Goal: Transaction & Acquisition: Purchase product/service

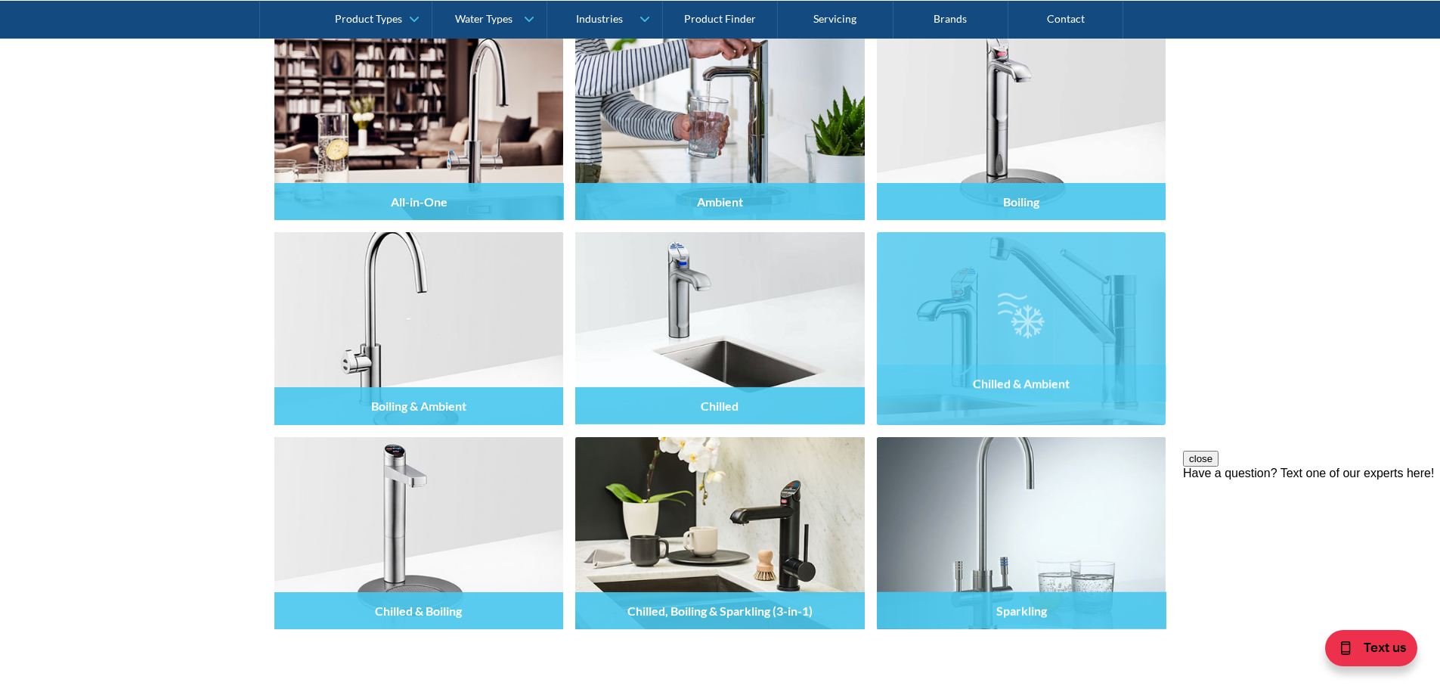
scroll to position [1587, 0]
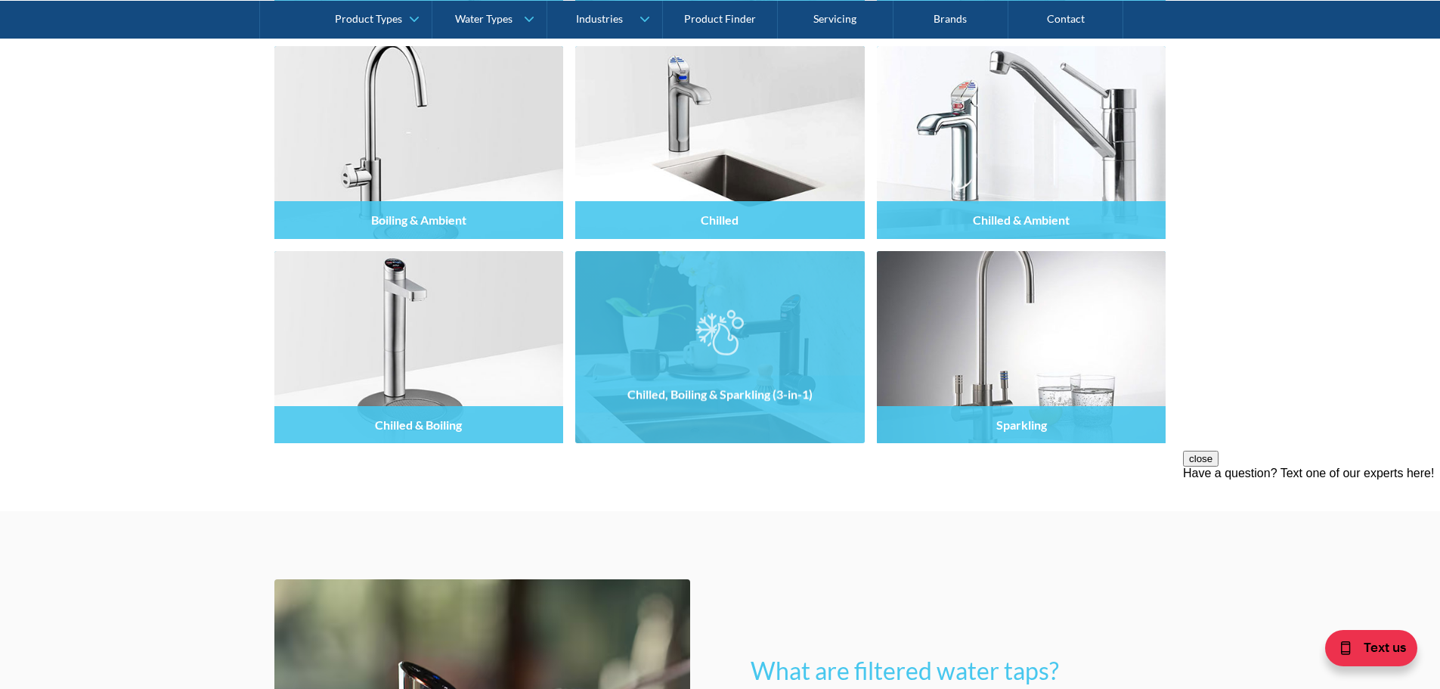
click at [774, 424] on div "Chilled, Boiling & Sparkling (3-in-1)" at bounding box center [719, 379] width 289 height 128
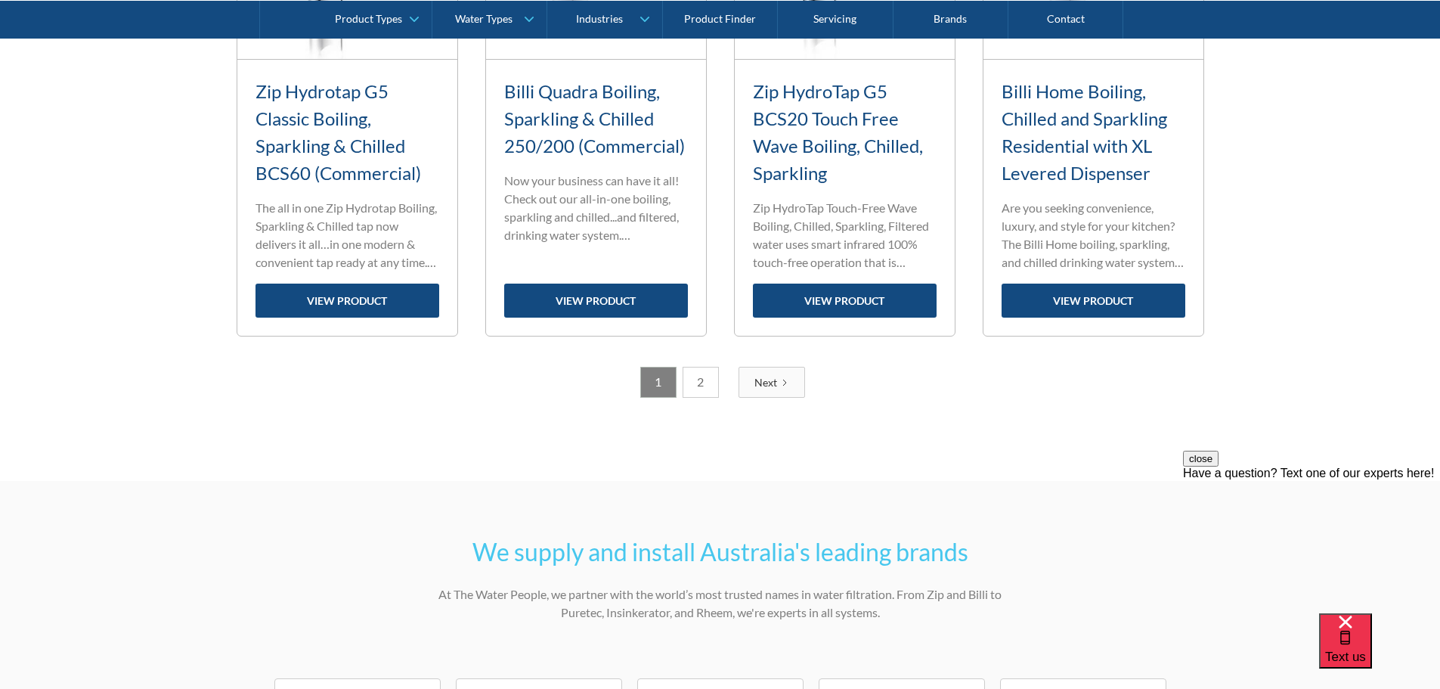
click at [763, 376] on div "Next" at bounding box center [765, 382] width 23 height 16
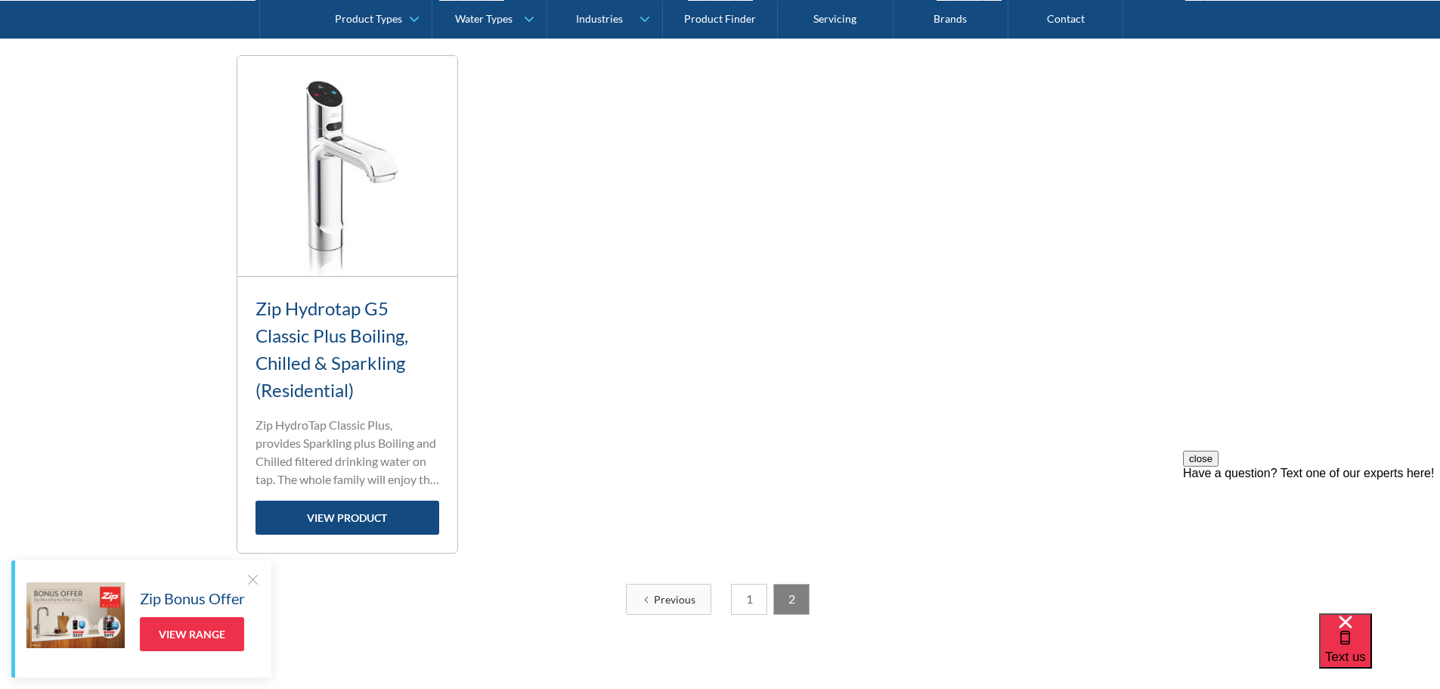
scroll to position [1237, 0]
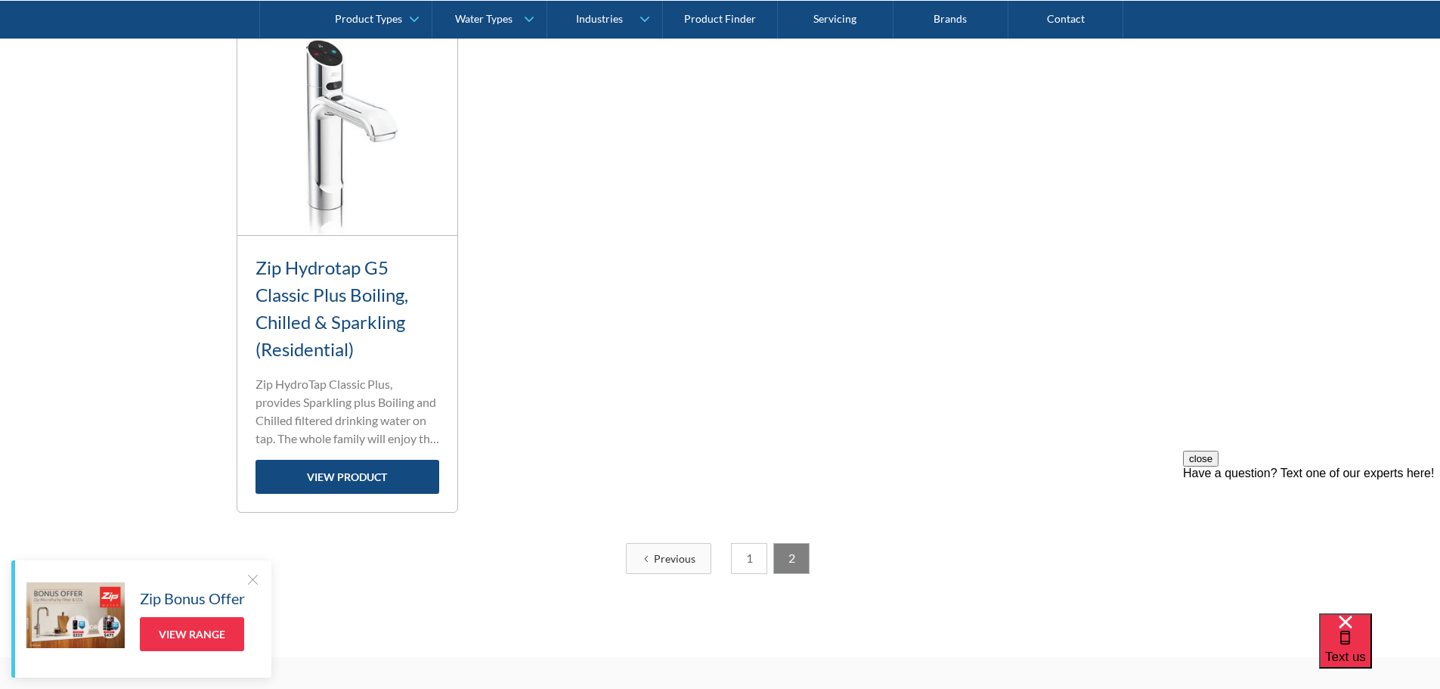
click at [661, 559] on div "Previous" at bounding box center [675, 558] width 42 height 16
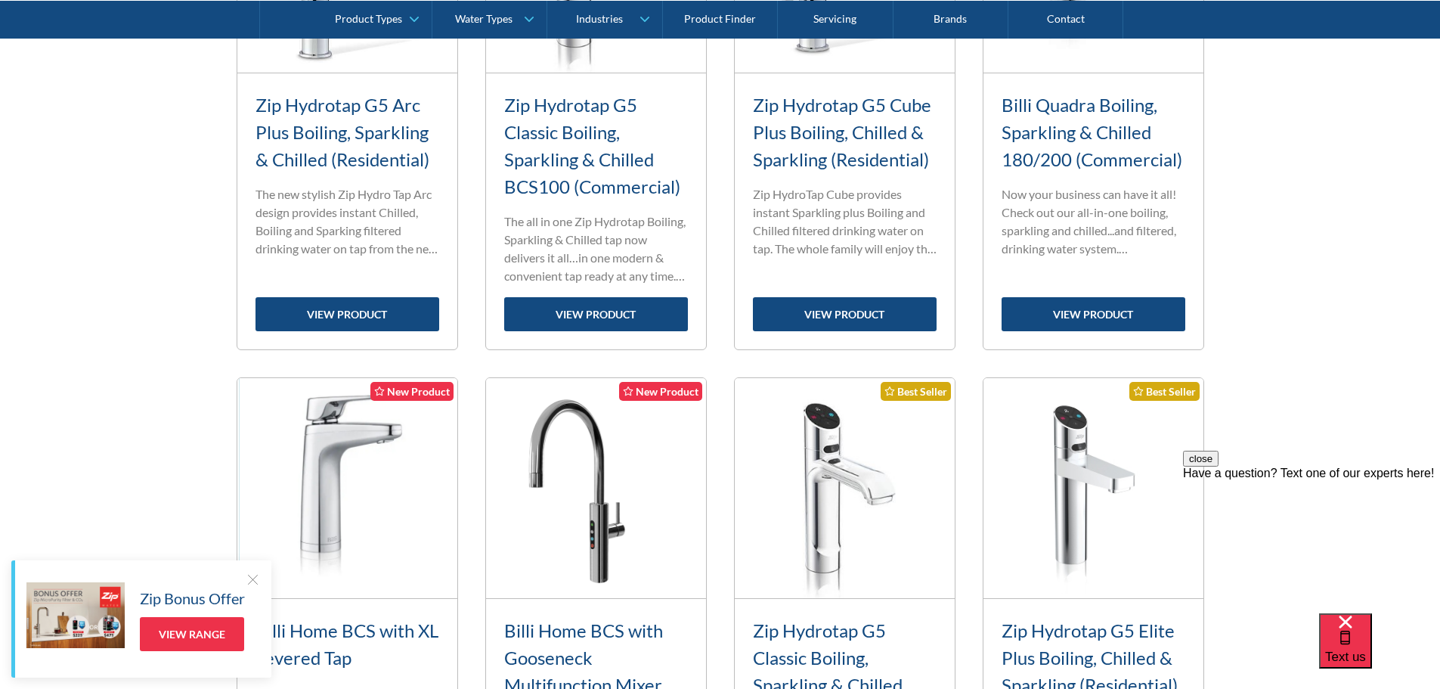
scroll to position [1058, 0]
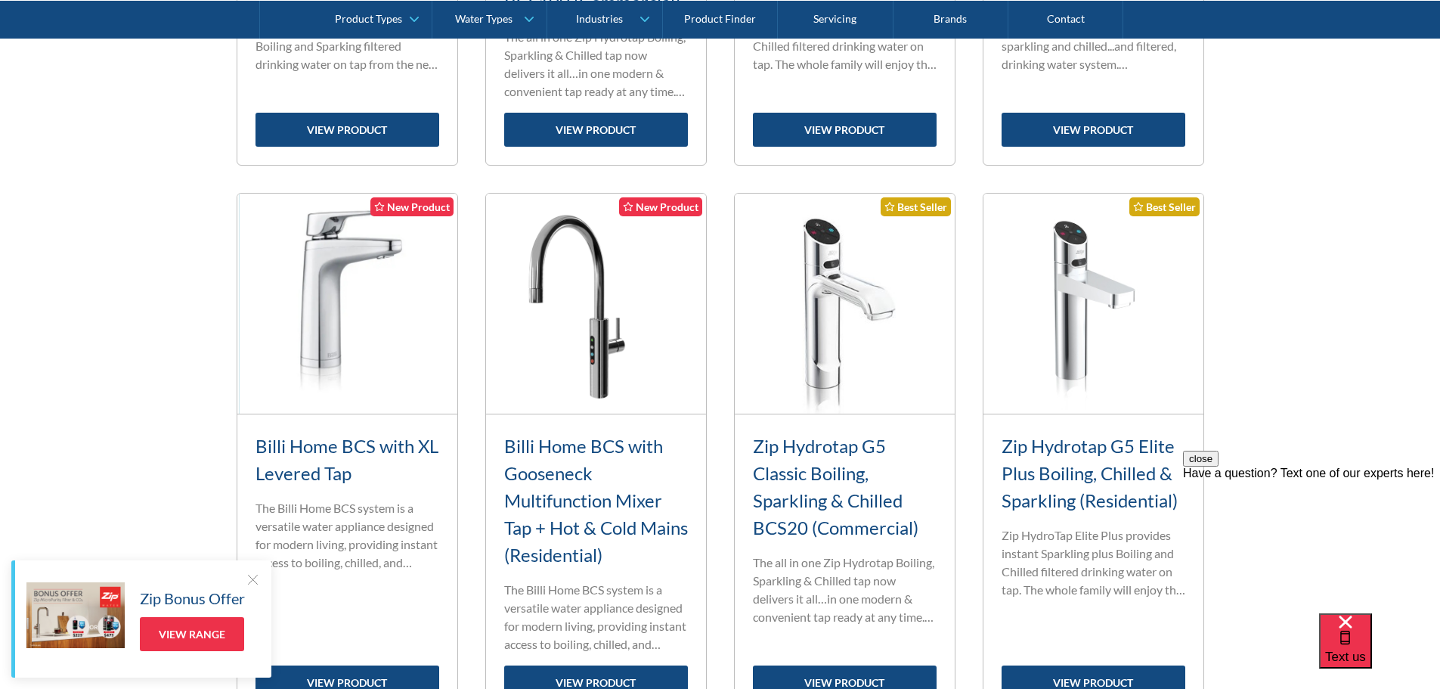
click at [607, 516] on link "Billi Home BCS with Gooseneck Multifunction Mixer Tap + Hot & Cold Mains (Resid…" at bounding box center [596, 500] width 184 height 131
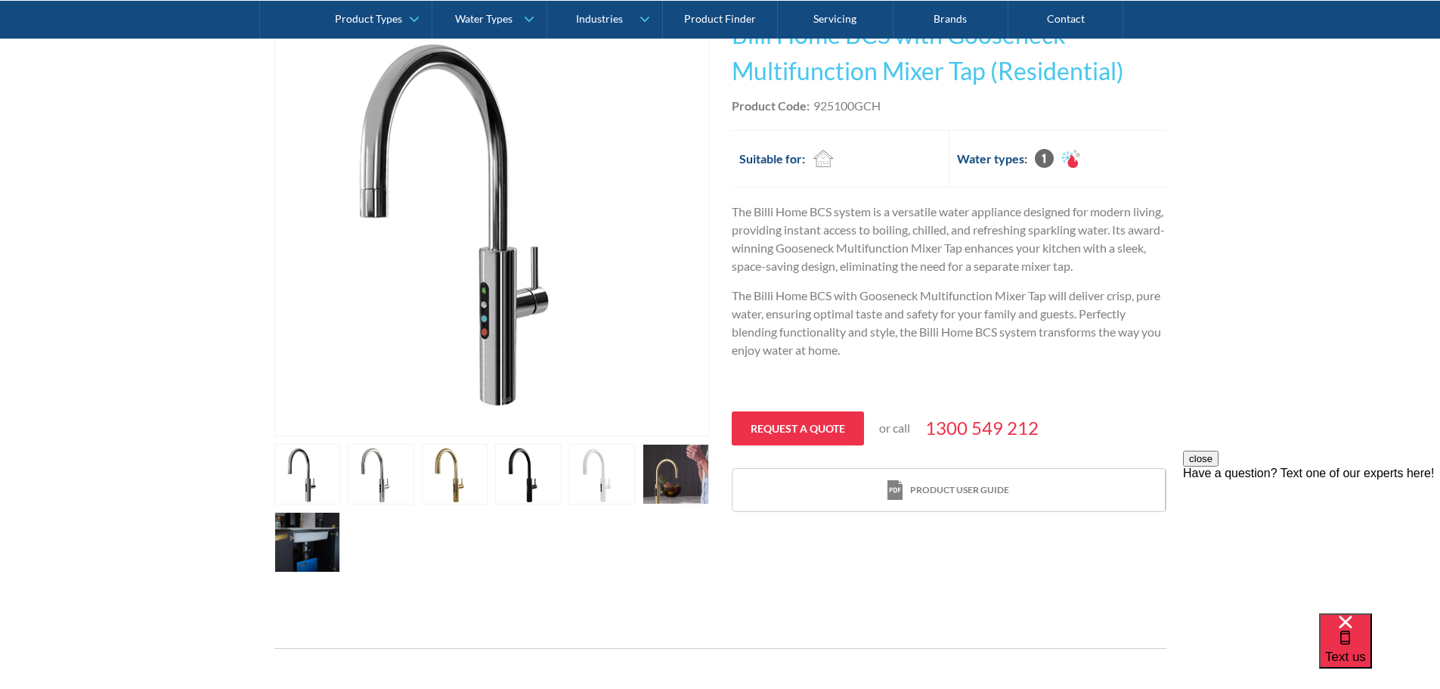
click at [374, 474] on link "open lightbox" at bounding box center [381, 474] width 67 height 60
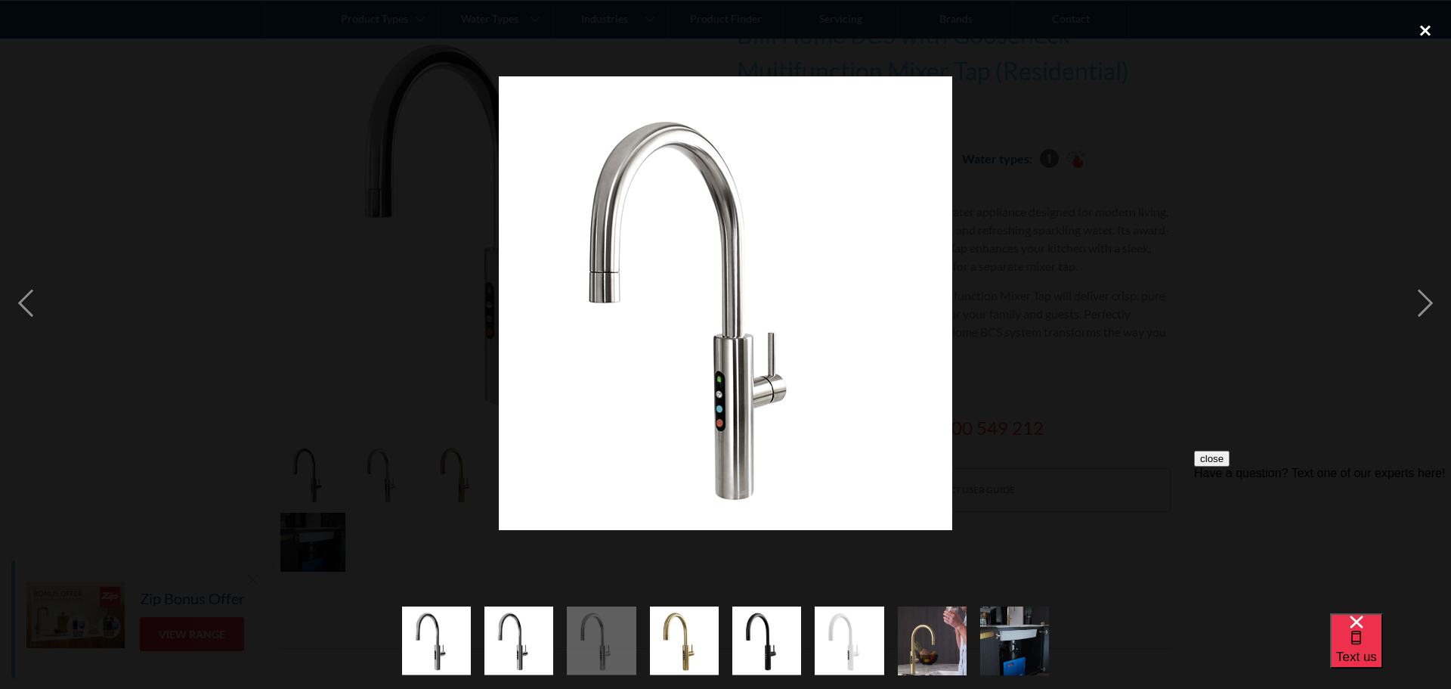
click at [1426, 29] on div "close lightbox" at bounding box center [1425, 30] width 51 height 33
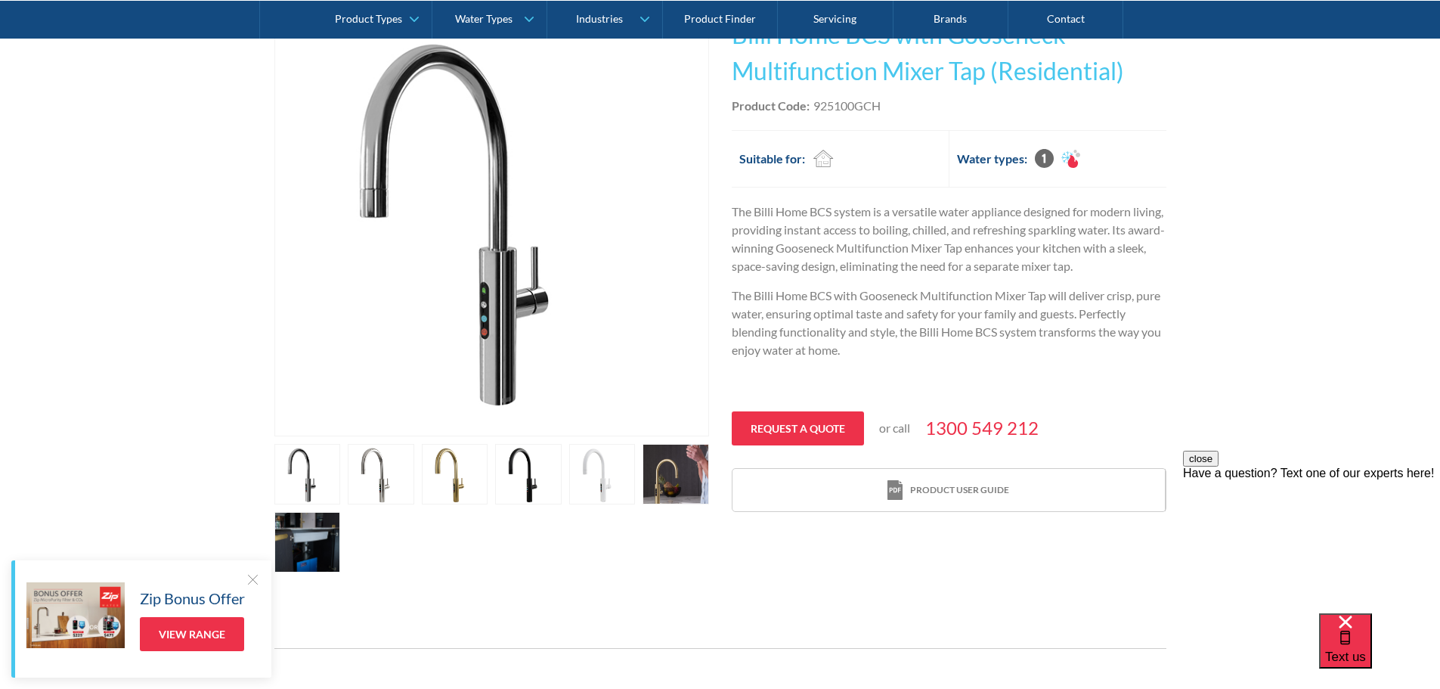
click at [317, 531] on link "open lightbox" at bounding box center [307, 542] width 67 height 60
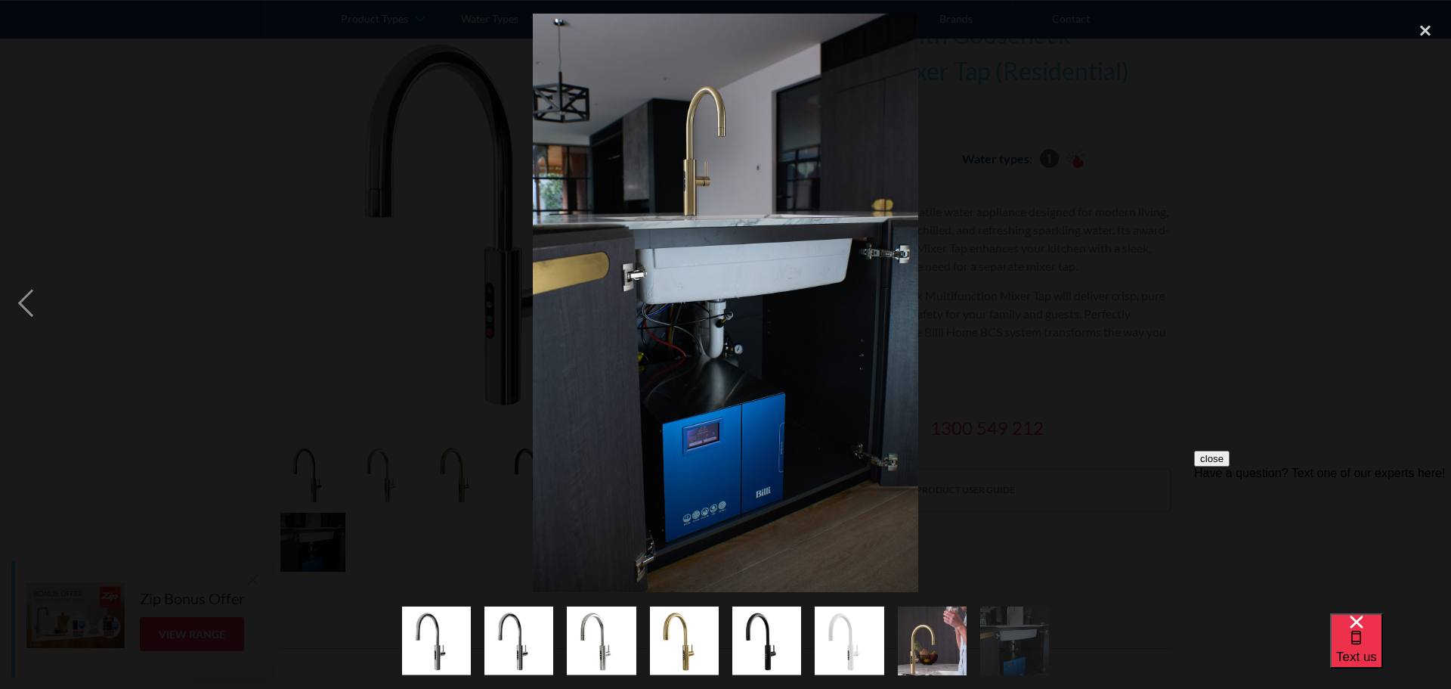
click at [769, 635] on img "show item 5 of 8" at bounding box center [766, 640] width 69 height 69
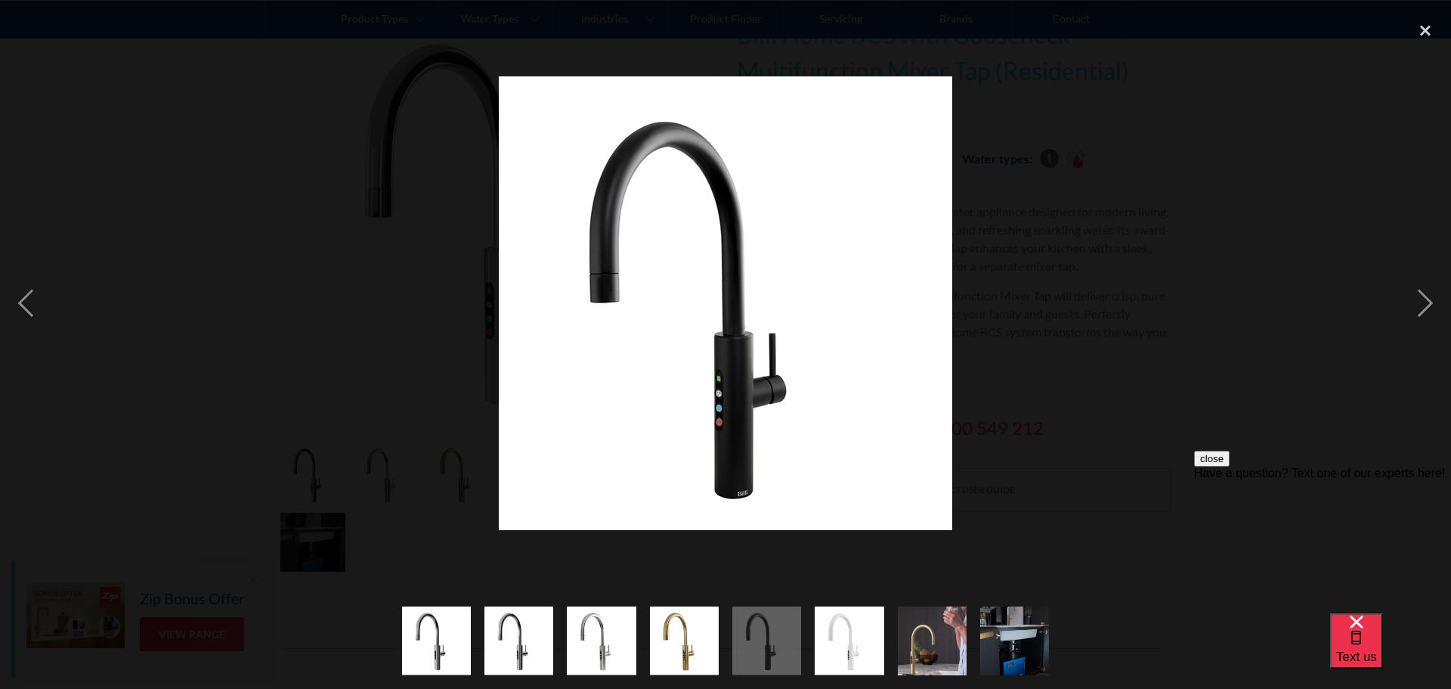
click at [451, 638] on img "show item 1 of 8" at bounding box center [436, 640] width 69 height 69
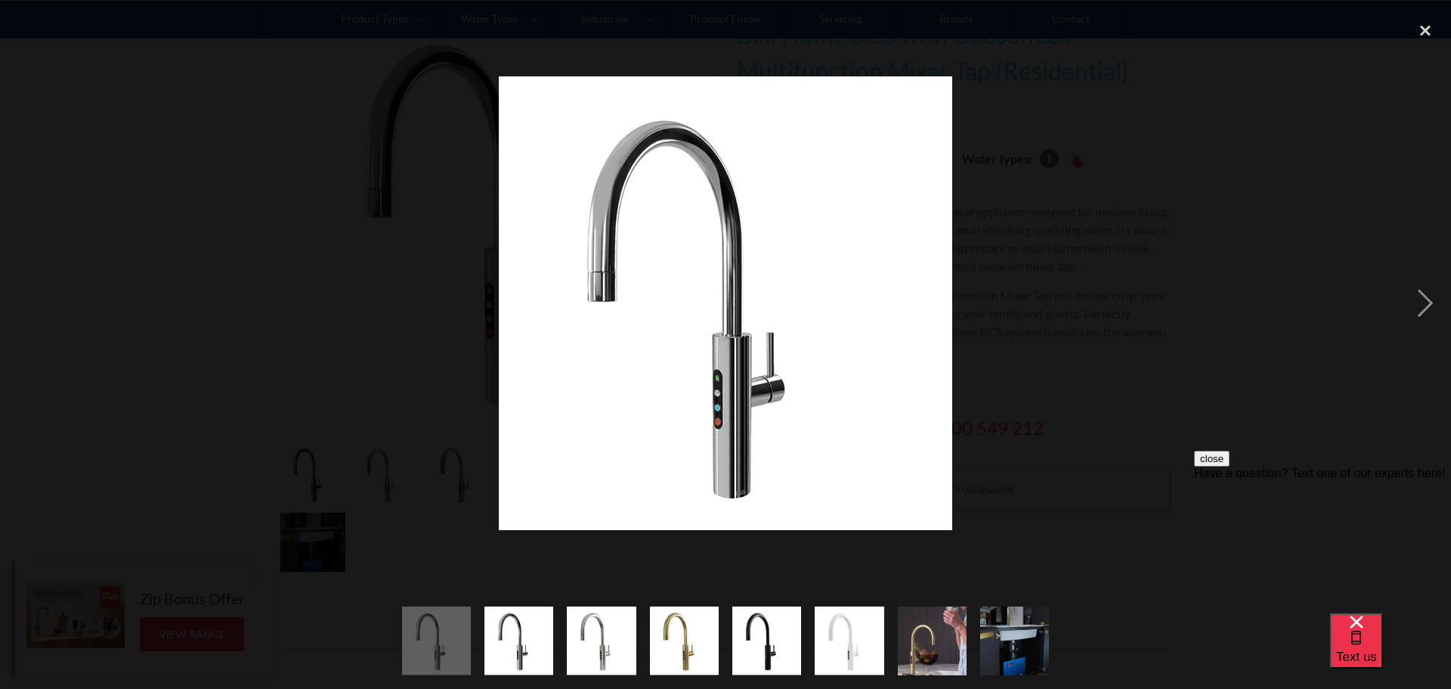
click at [766, 658] on img "show item 5 of 8" at bounding box center [766, 640] width 69 height 69
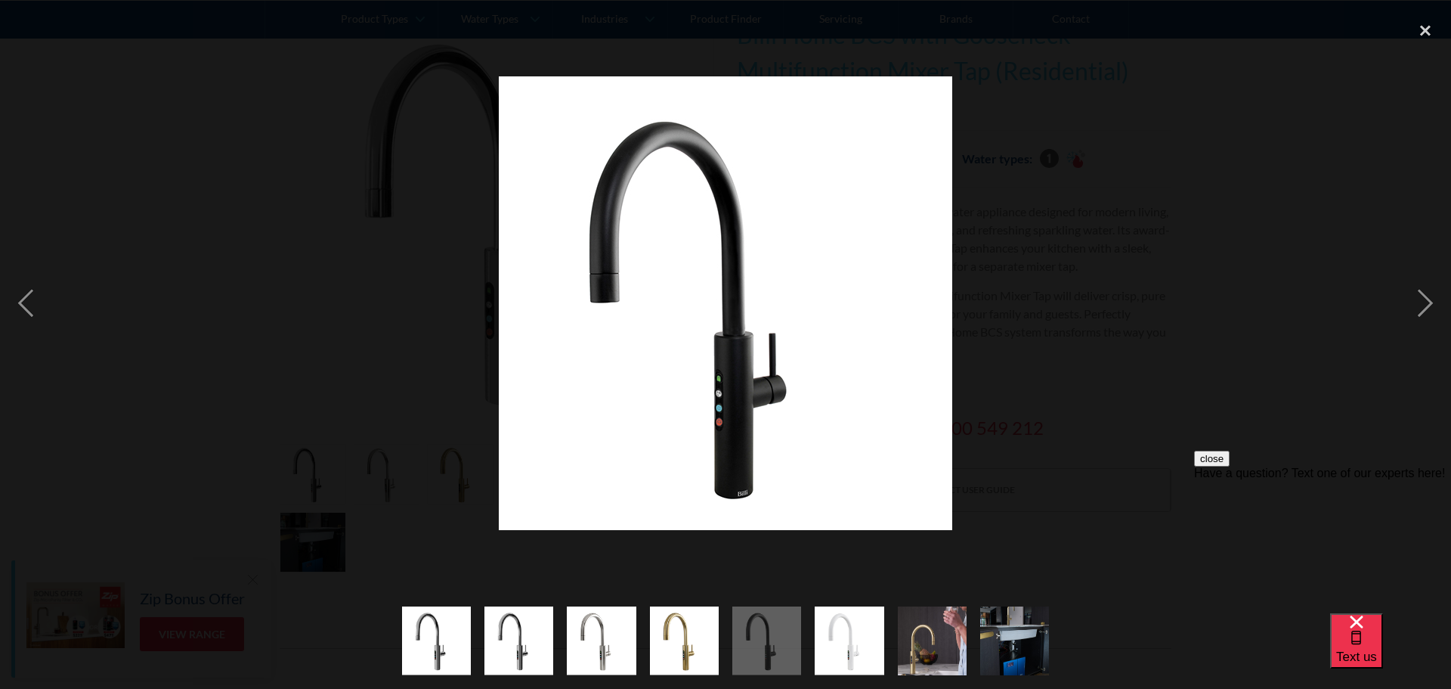
click at [900, 652] on img "show item 7 of 8" at bounding box center [932, 641] width 69 height 104
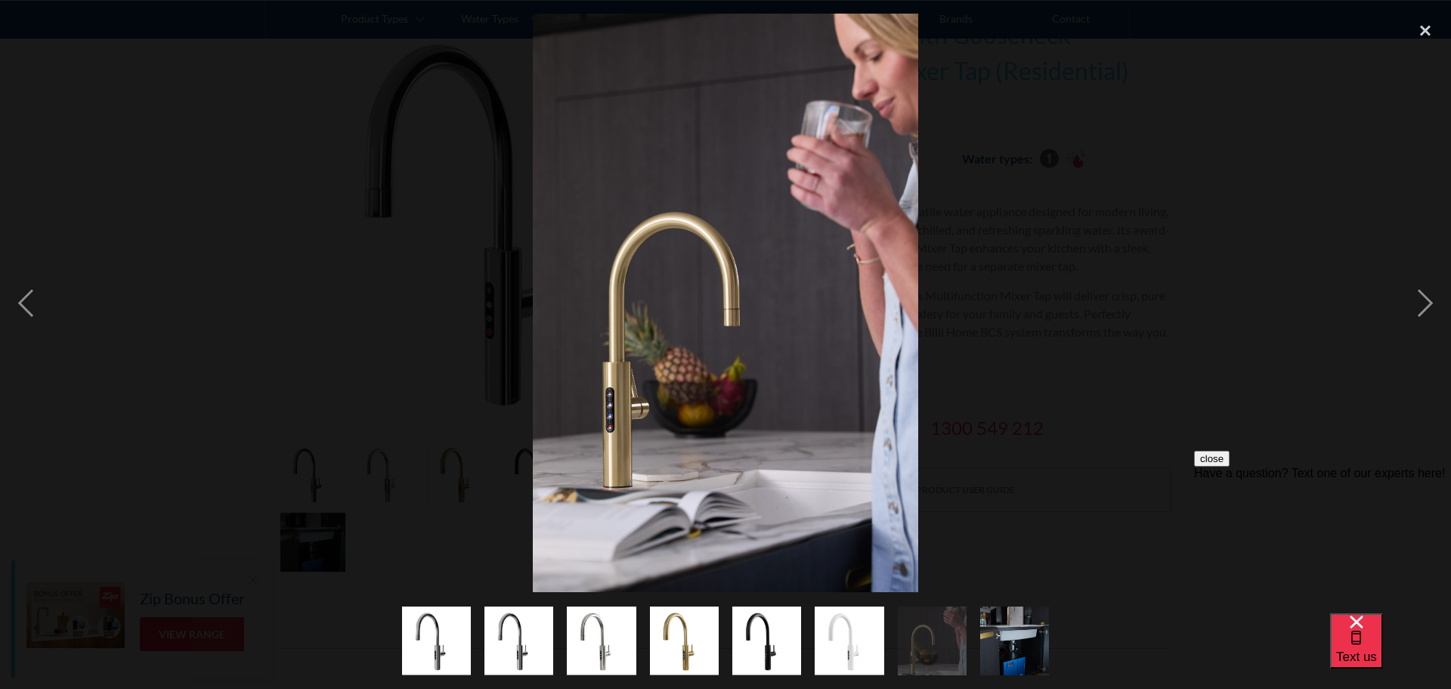
click at [995, 649] on img "show item 8 of 8" at bounding box center [1014, 641] width 69 height 104
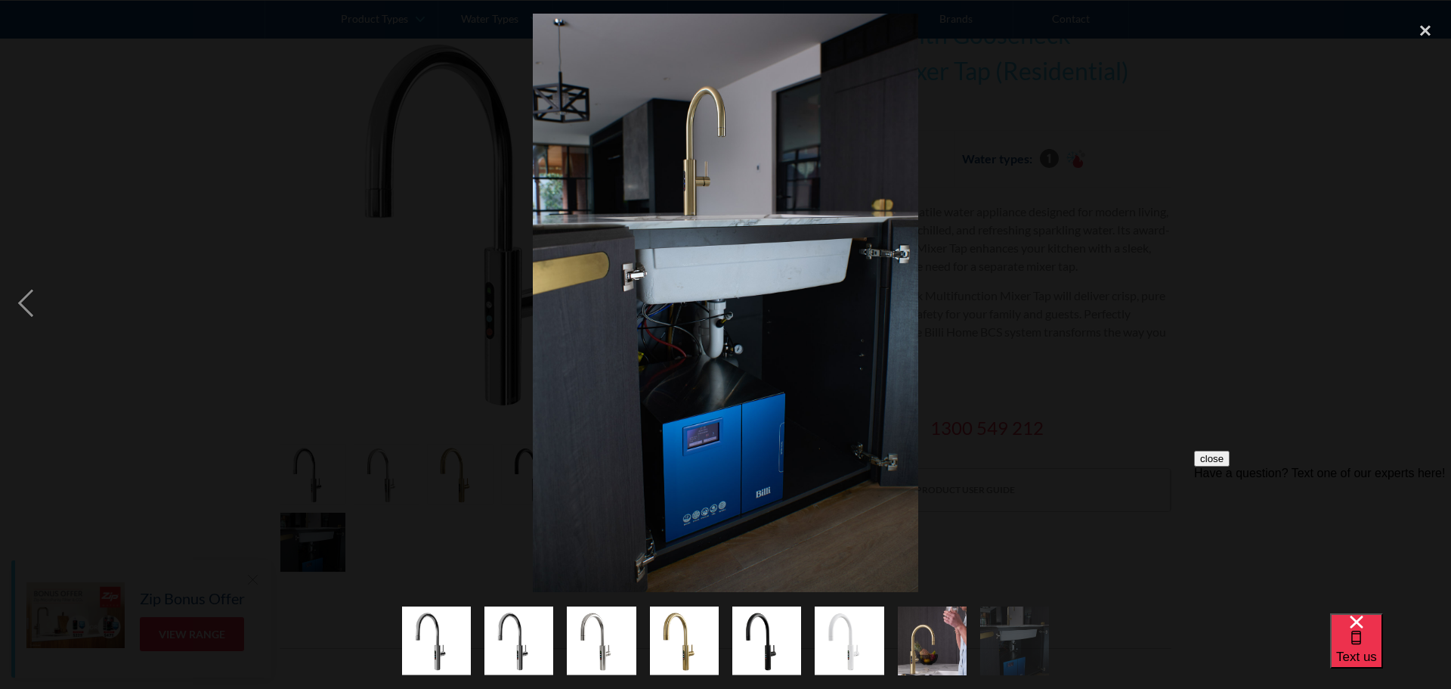
click at [841, 643] on img "show item 6 of 8" at bounding box center [849, 640] width 69 height 69
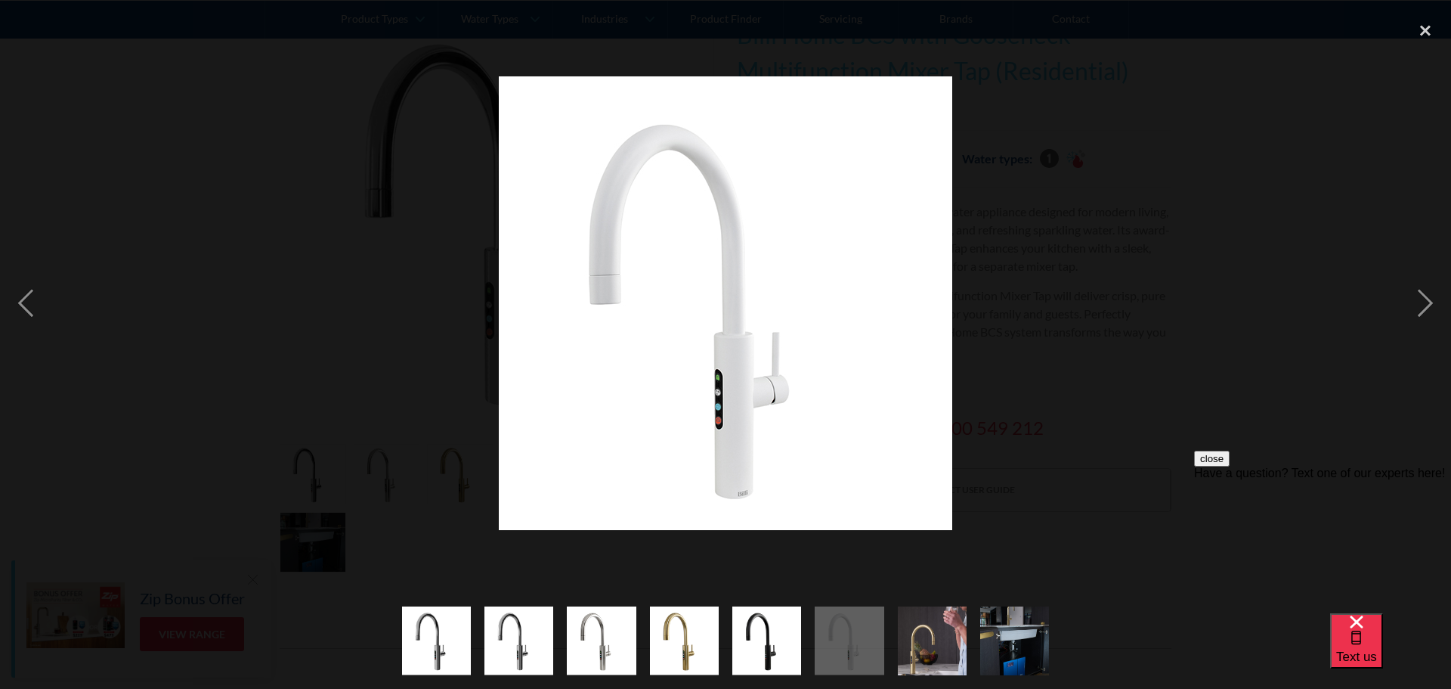
click at [439, 633] on img "show item 1 of 8" at bounding box center [436, 640] width 69 height 69
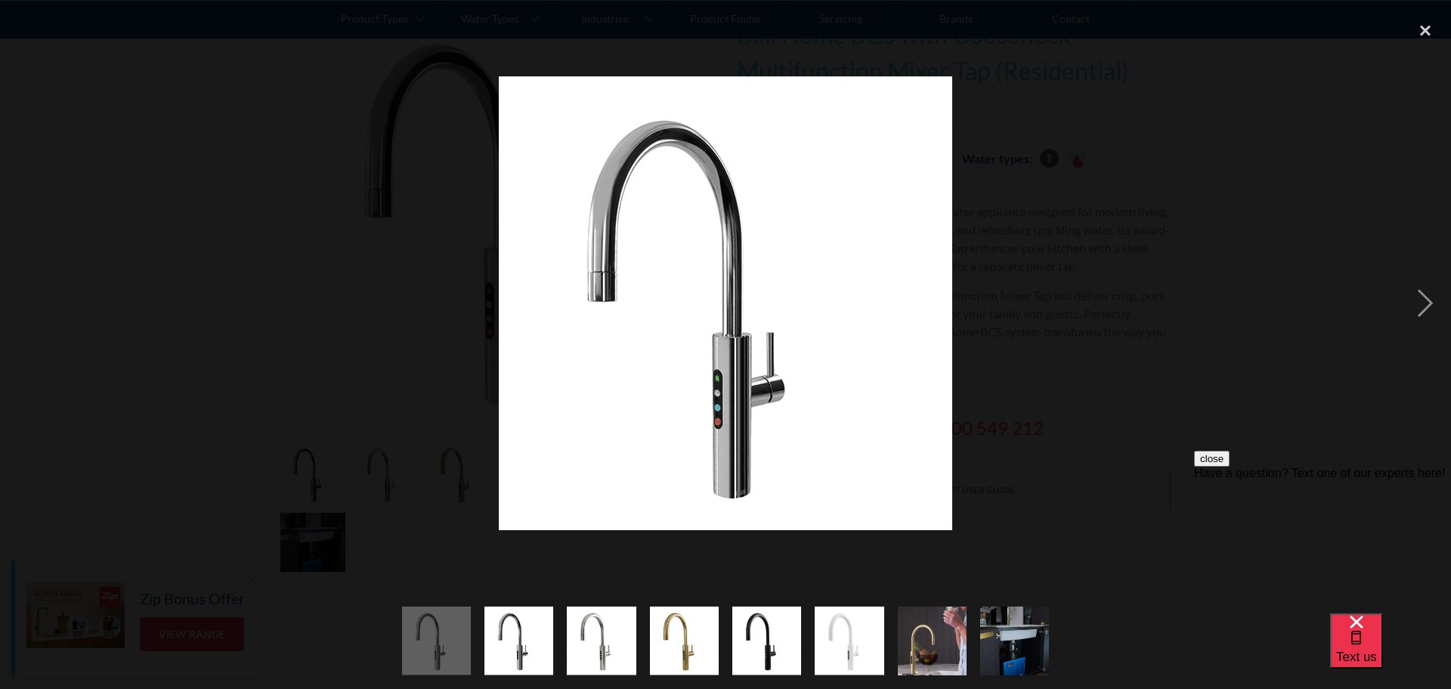
click at [494, 636] on img "show item 2 of 8" at bounding box center [518, 640] width 69 height 69
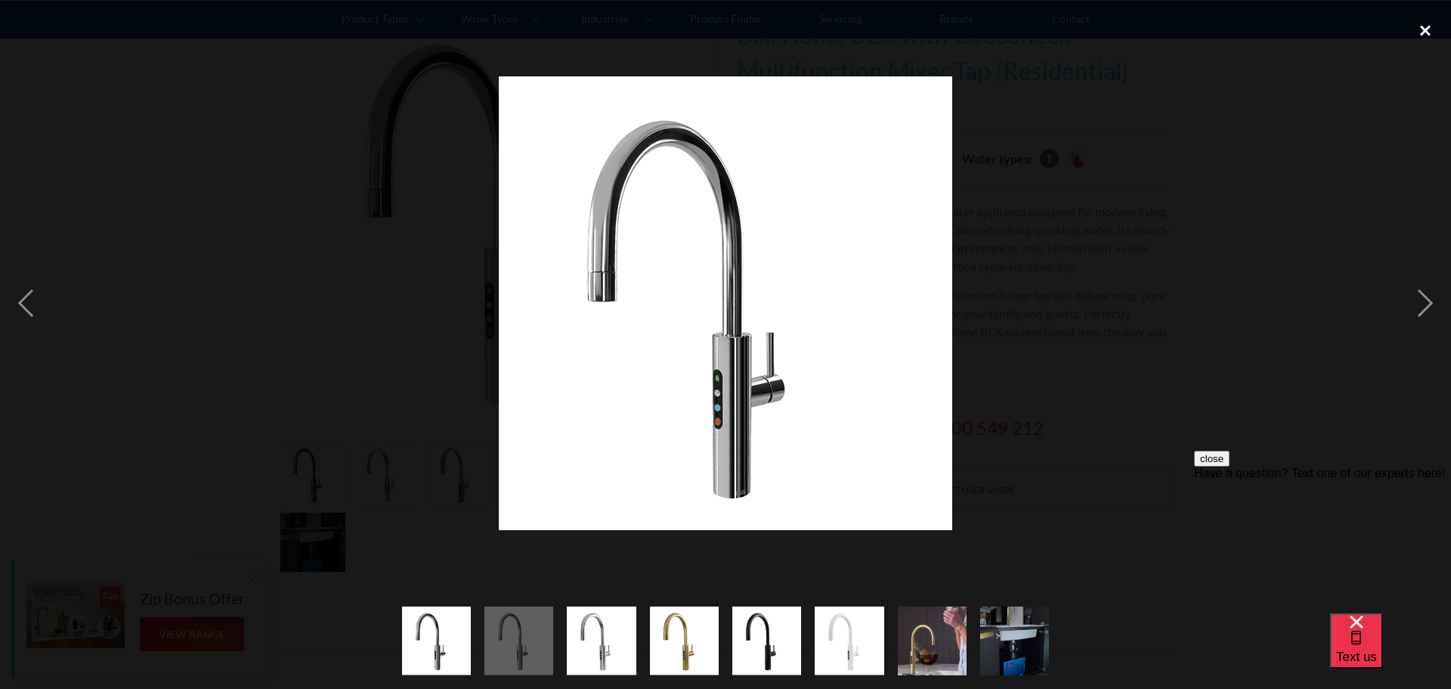
click at [1423, 31] on div "close lightbox" at bounding box center [1425, 30] width 51 height 33
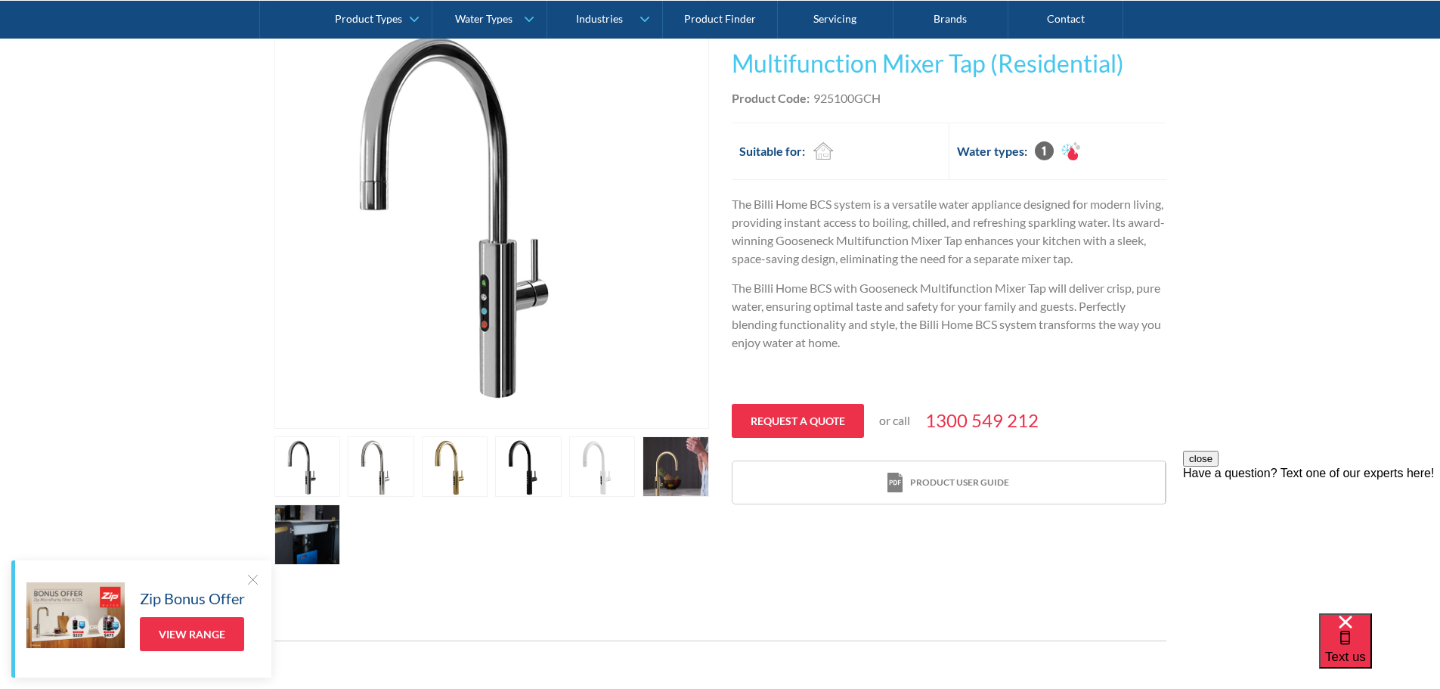
scroll to position [378, 0]
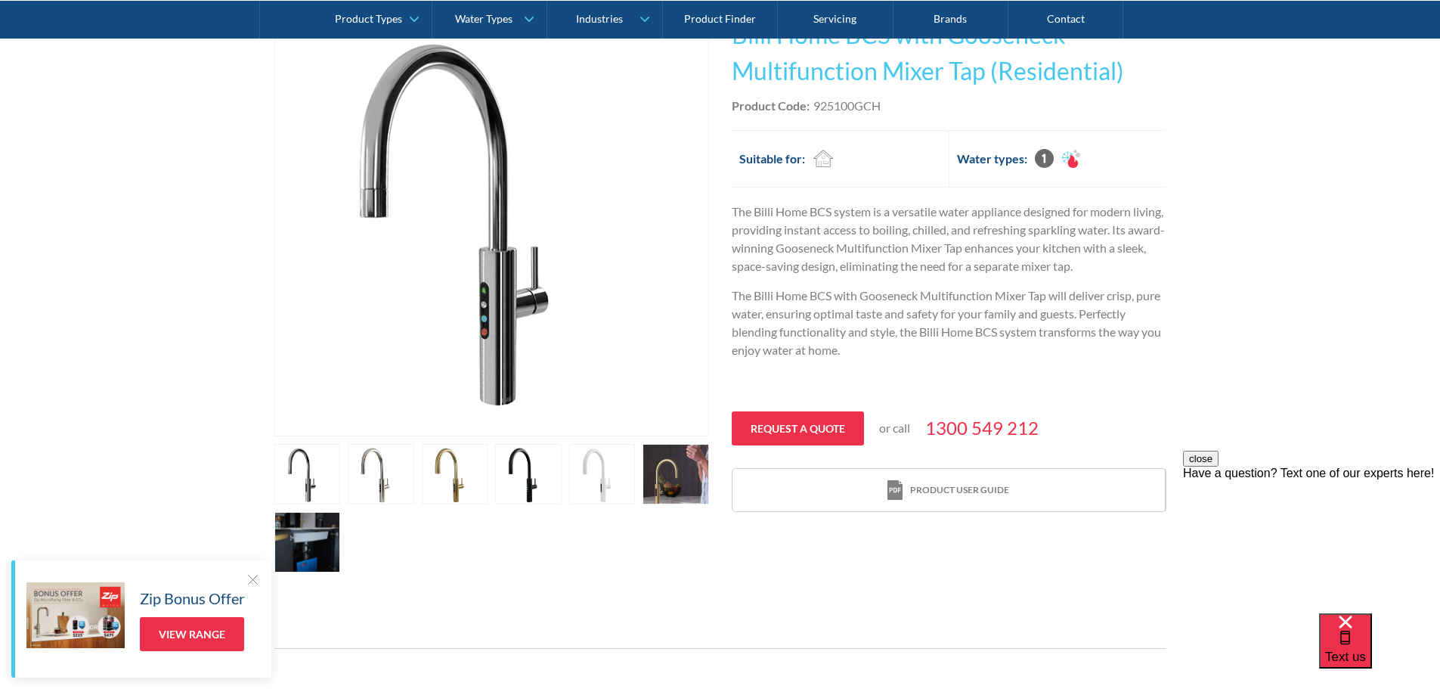
click at [502, 338] on img "open lightbox" at bounding box center [491, 218] width 433 height 433
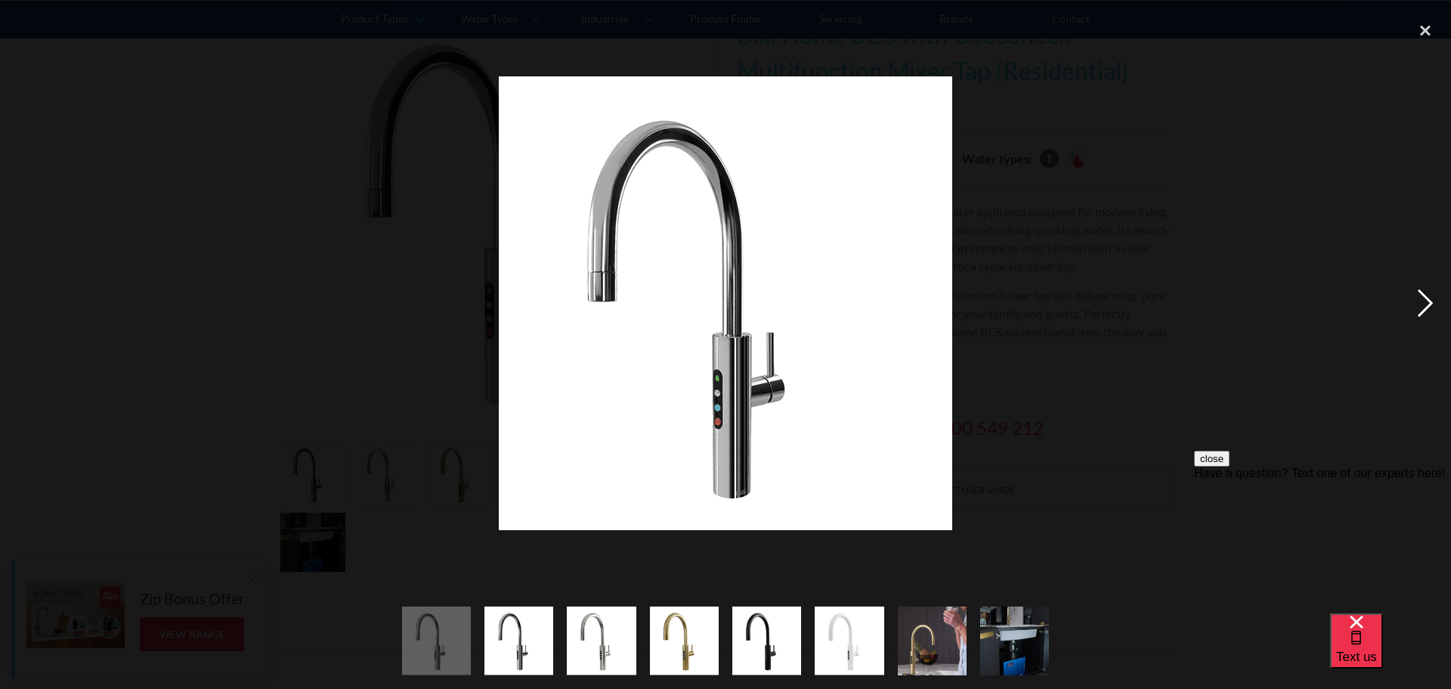
click at [1428, 293] on div "next image" at bounding box center [1425, 303] width 51 height 578
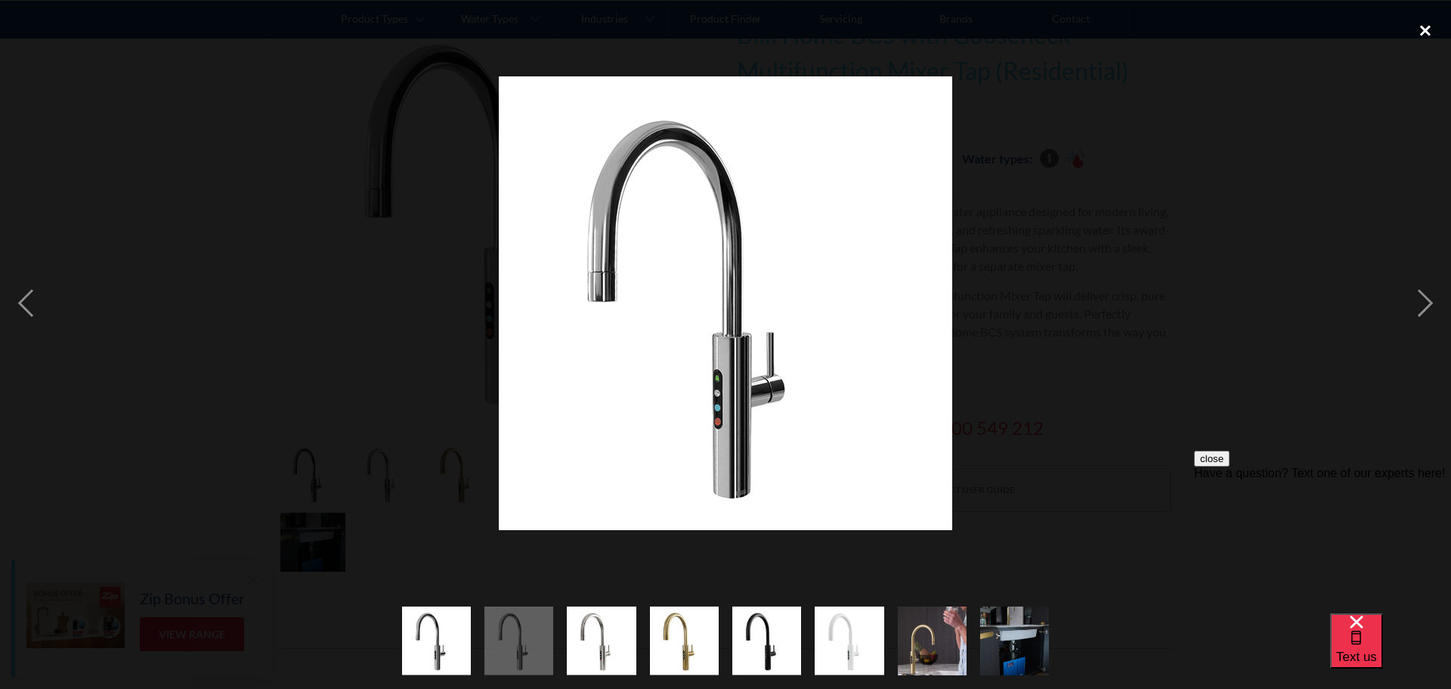
click at [1416, 25] on div "close lightbox" at bounding box center [1425, 30] width 51 height 33
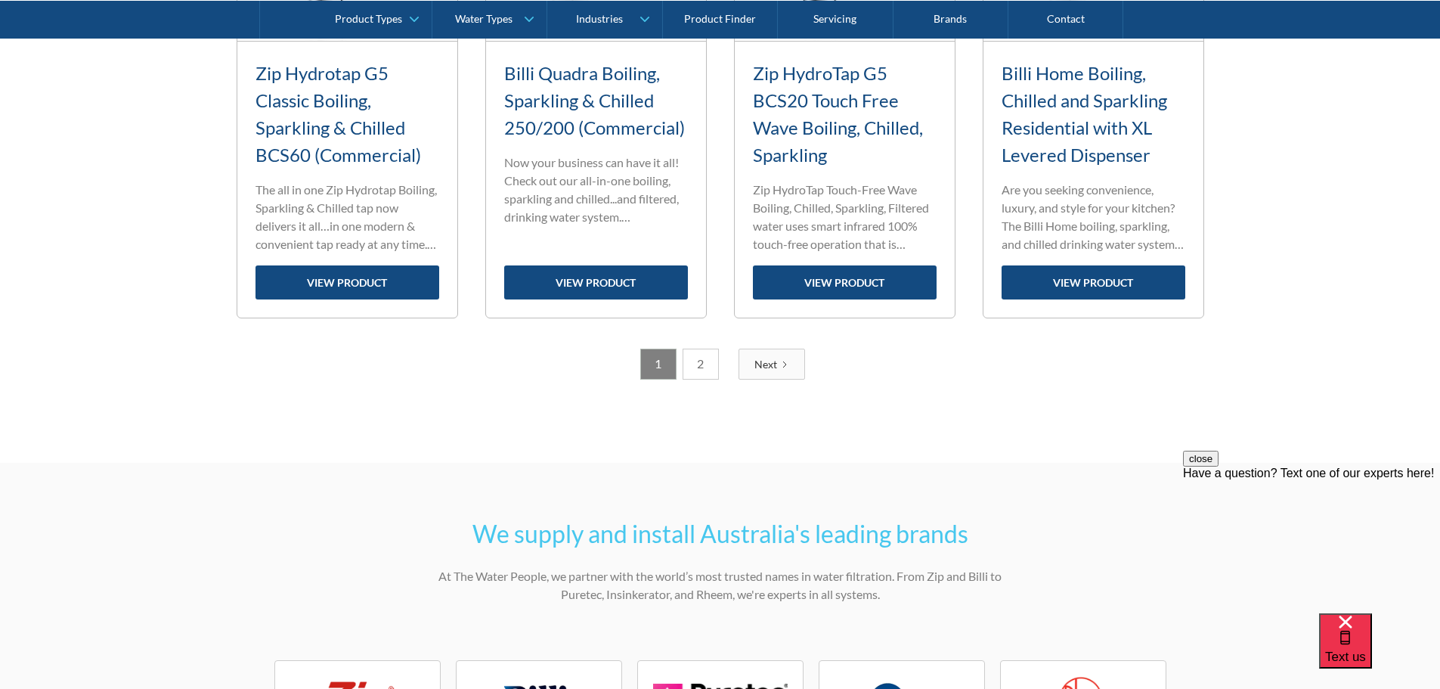
scroll to position [1987, 0]
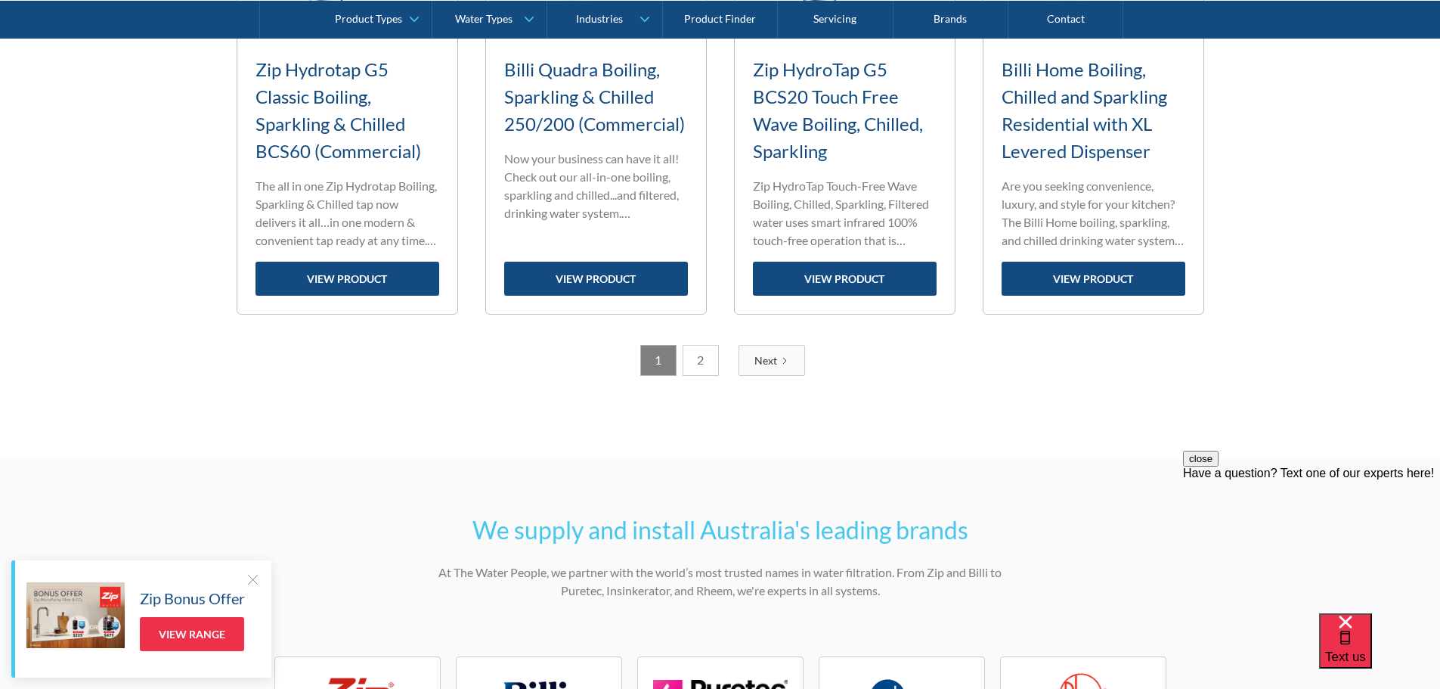
click at [698, 365] on link "2" at bounding box center [701, 360] width 36 height 31
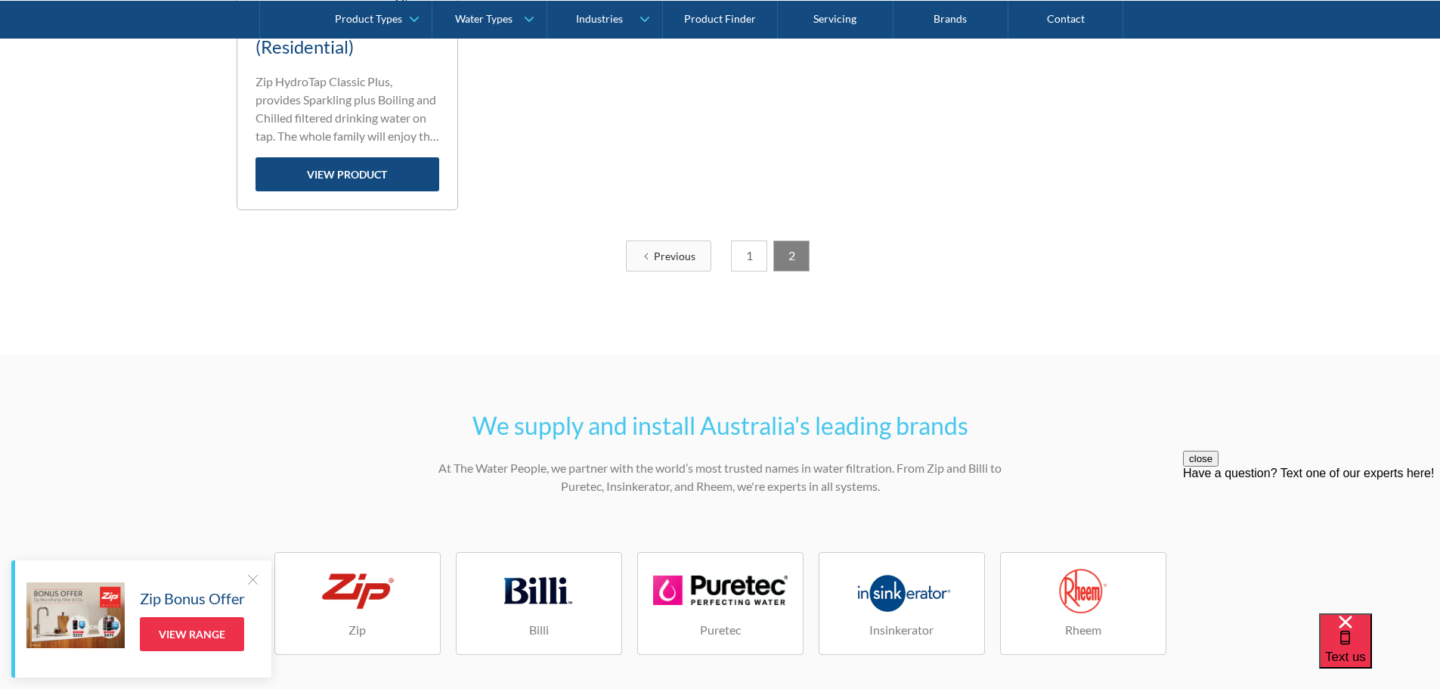
click at [698, 256] on link "Previous" at bounding box center [668, 255] width 85 height 31
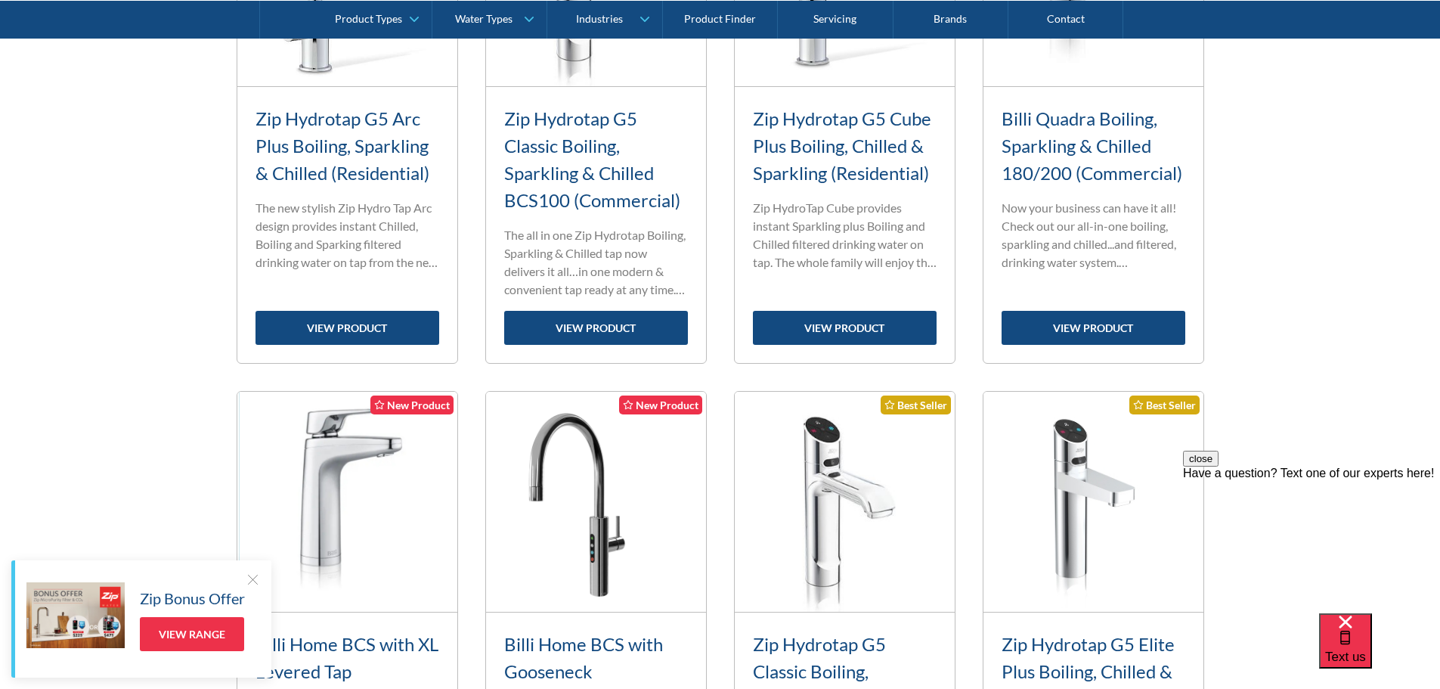
scroll to position [1085, 0]
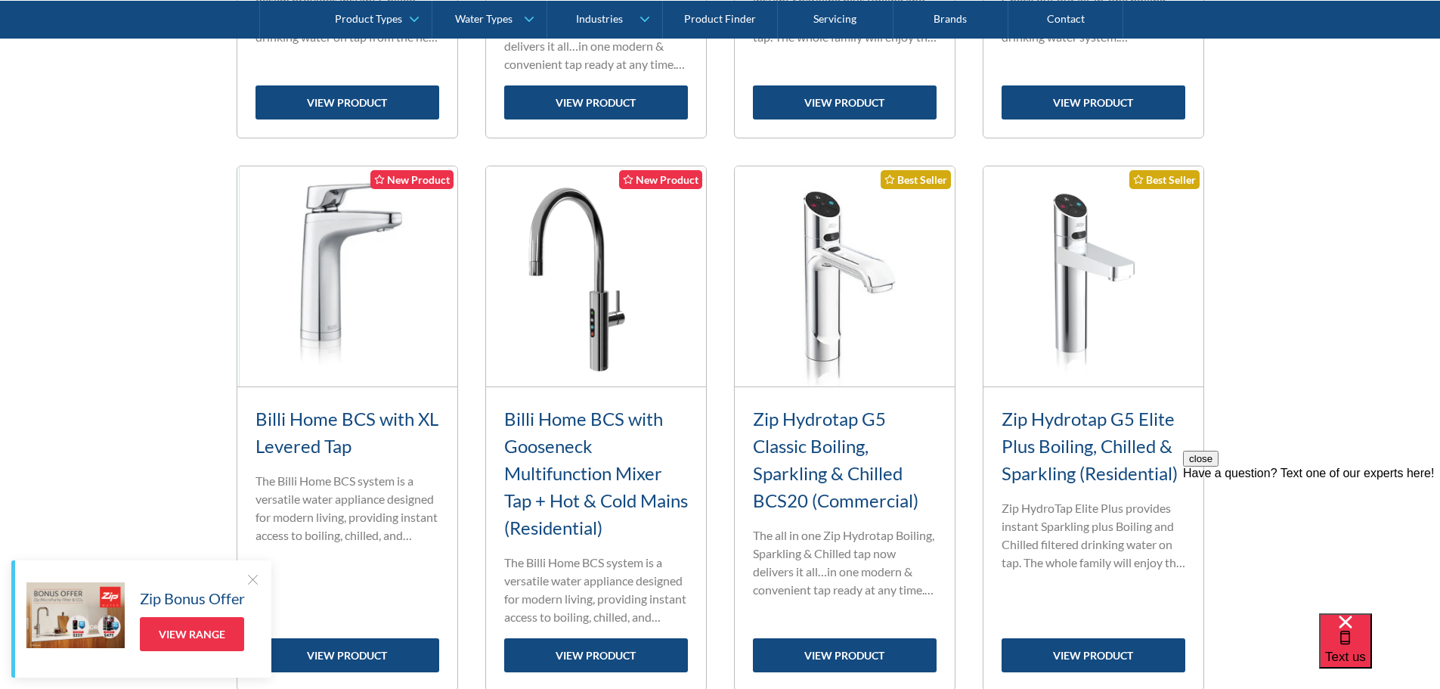
click at [857, 456] on link "Zip Hydrotap G5 Classic Boiling, Sparkling & Chilled BCS20 (Commercial)" at bounding box center [836, 459] width 166 height 104
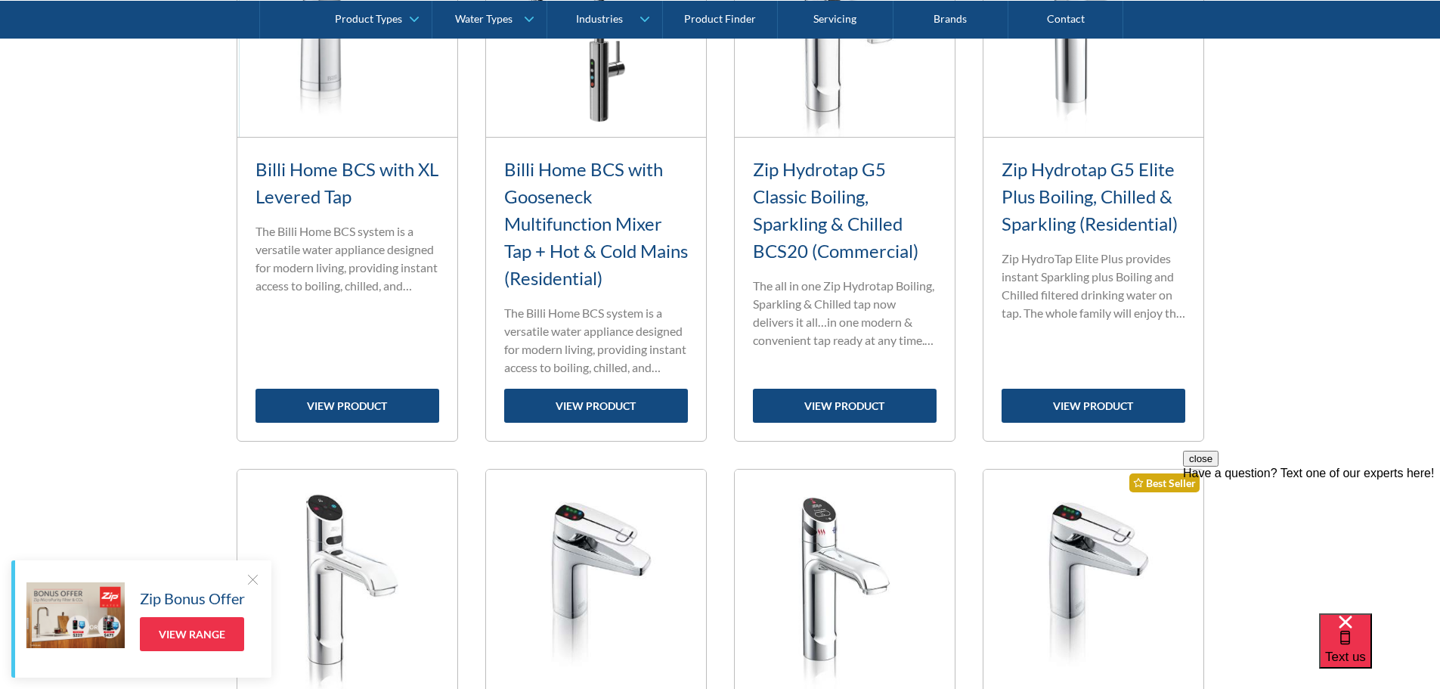
scroll to position [1539, 0]
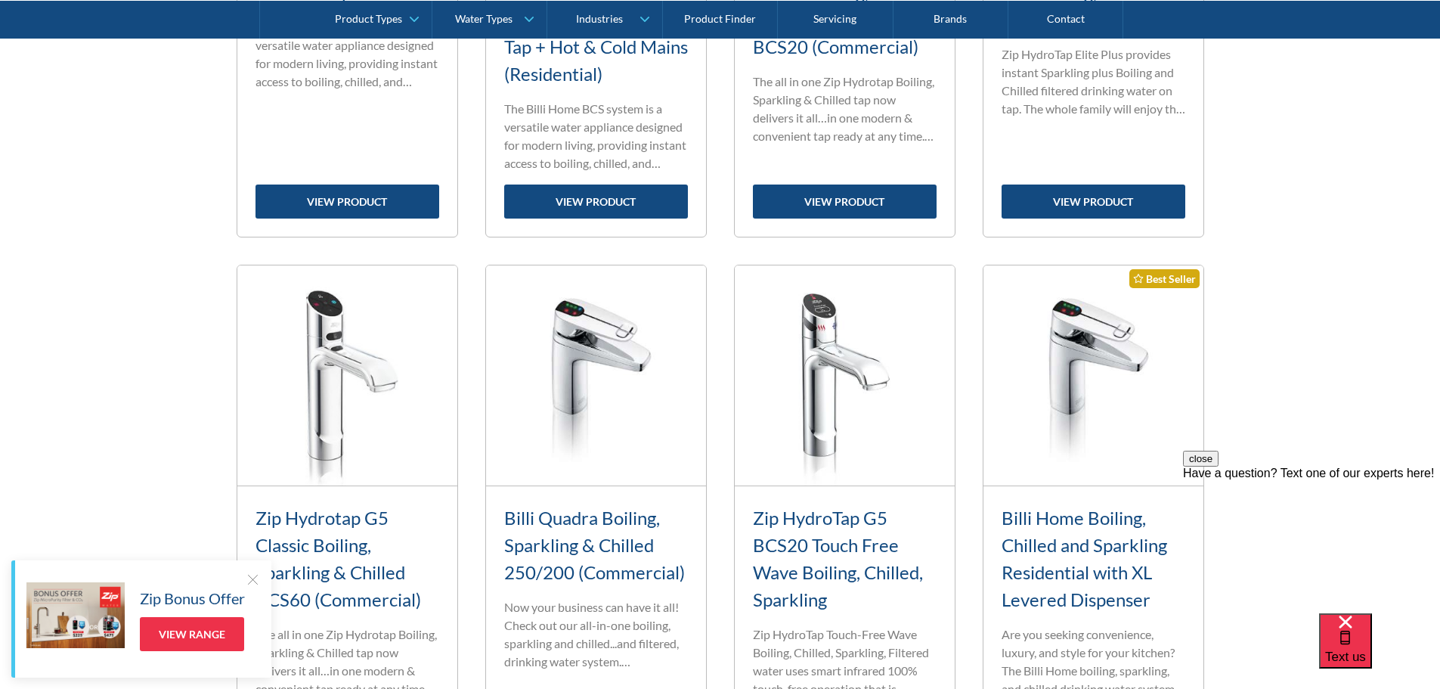
click at [834, 550] on link "Zip HydroTap G5 BCS20 Touch Free Wave Boiling, Chilled, Sparkling" at bounding box center [838, 558] width 170 height 104
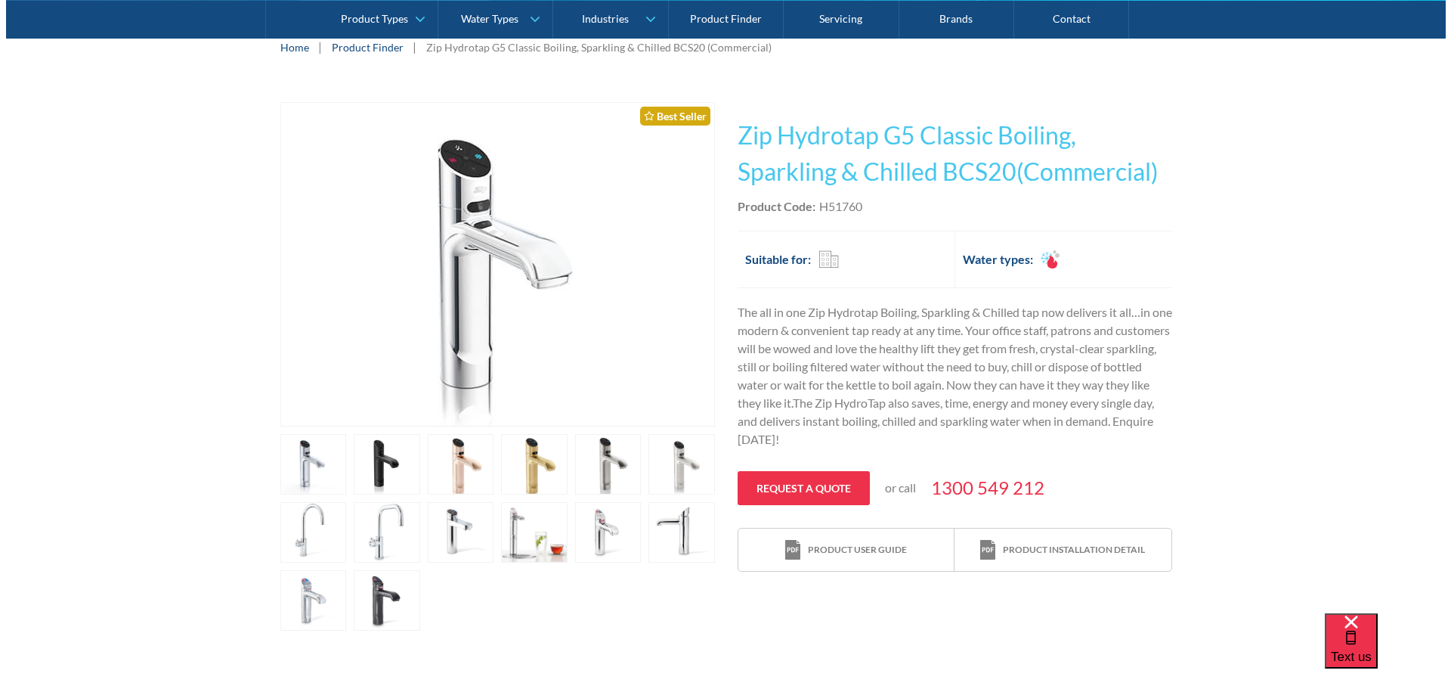
scroll to position [302, 0]
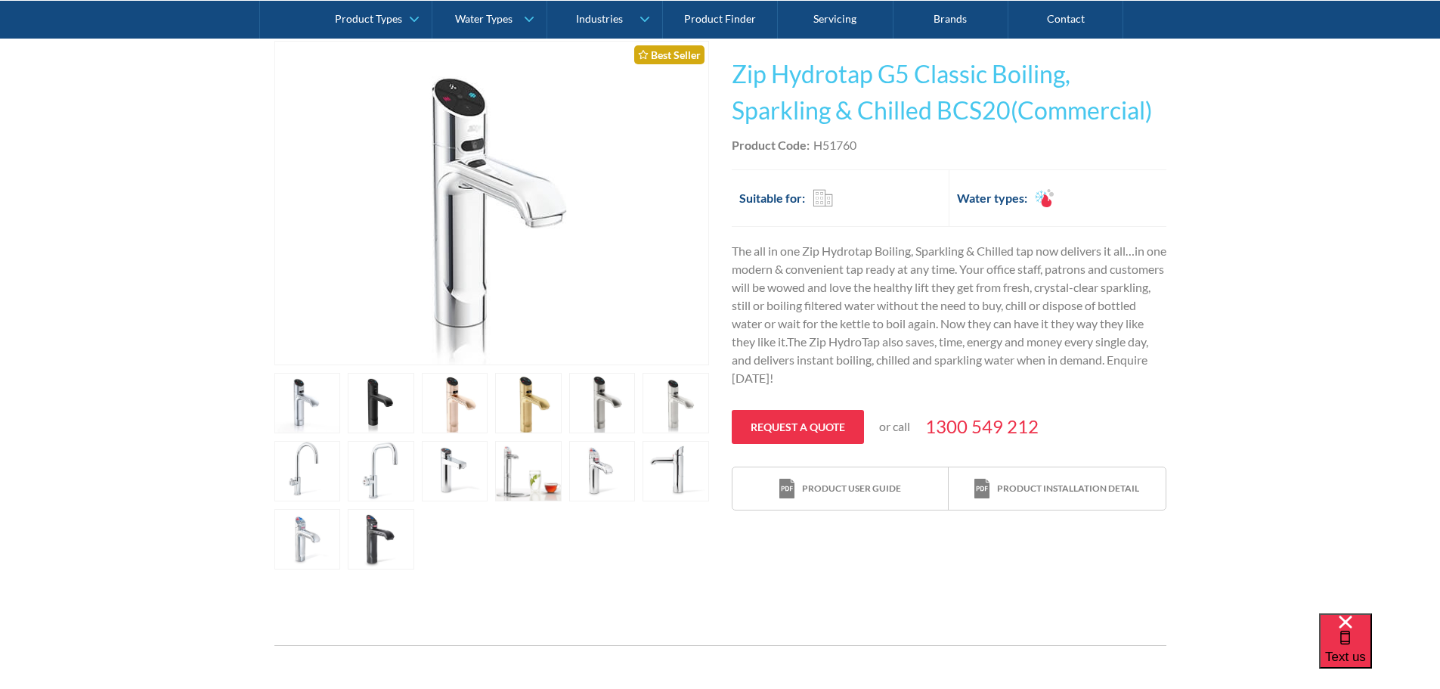
click at [382, 404] on link "open lightbox" at bounding box center [381, 403] width 67 height 60
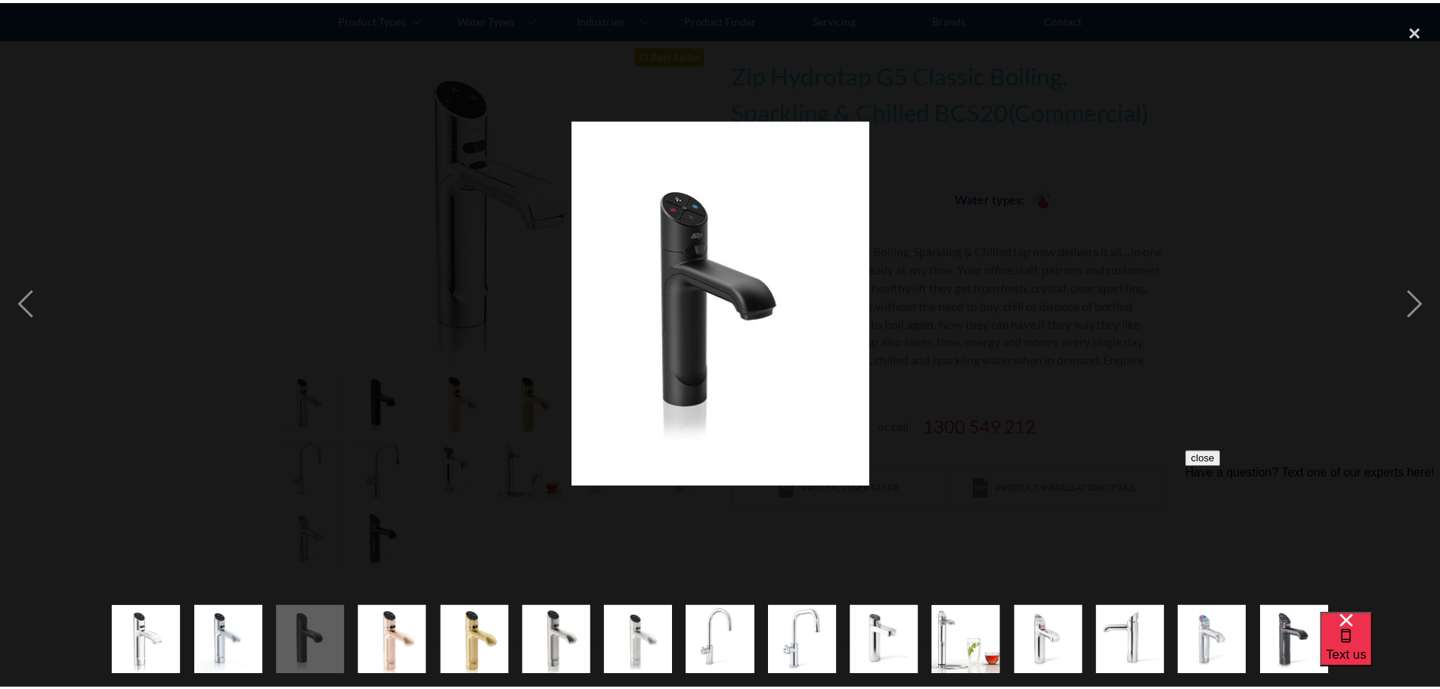
scroll to position [0, 0]
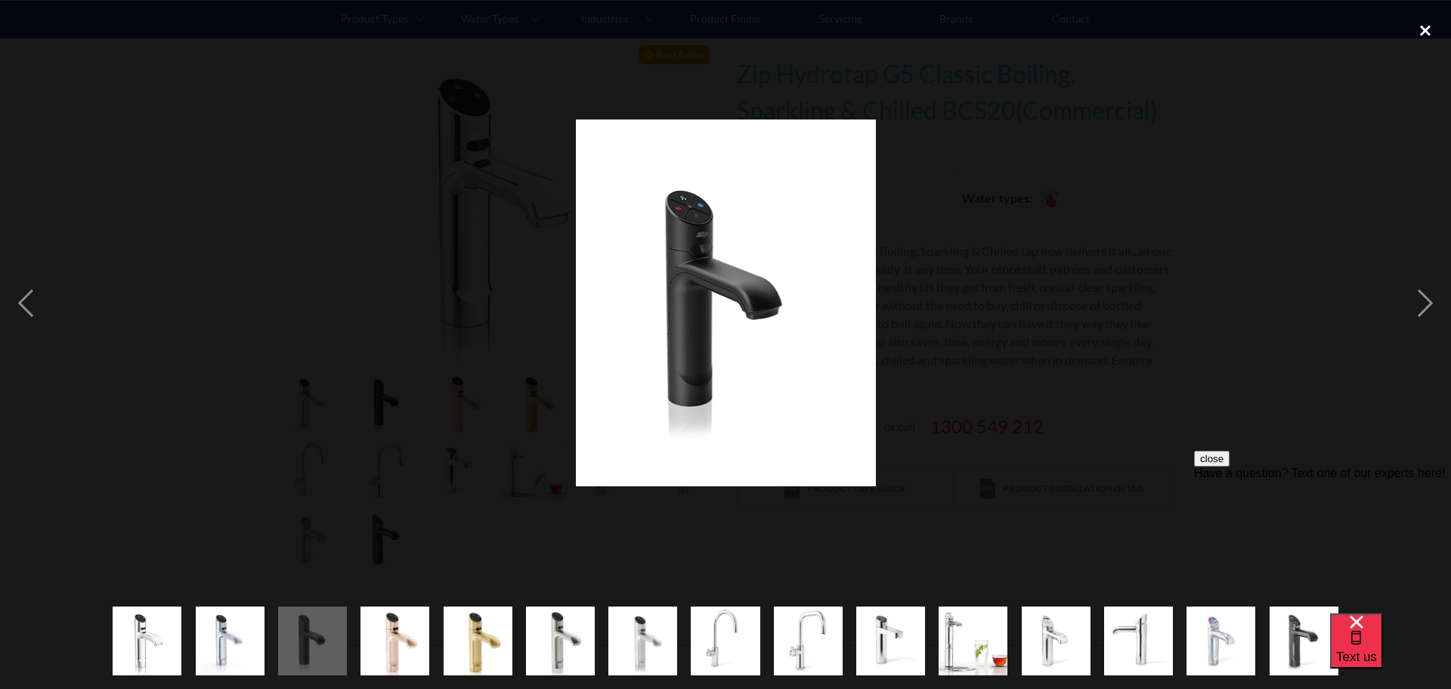
click at [1433, 38] on div "close lightbox" at bounding box center [1425, 30] width 51 height 33
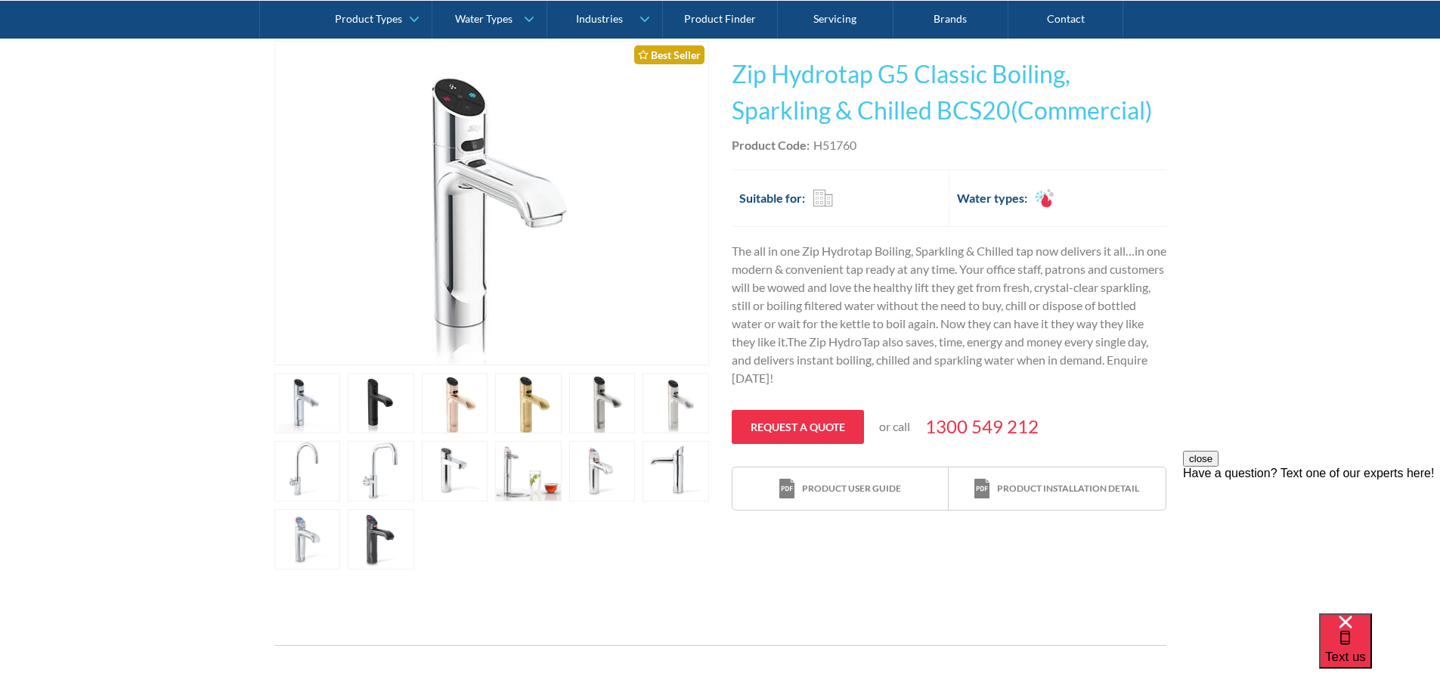
click at [379, 402] on link "open lightbox" at bounding box center [381, 403] width 67 height 60
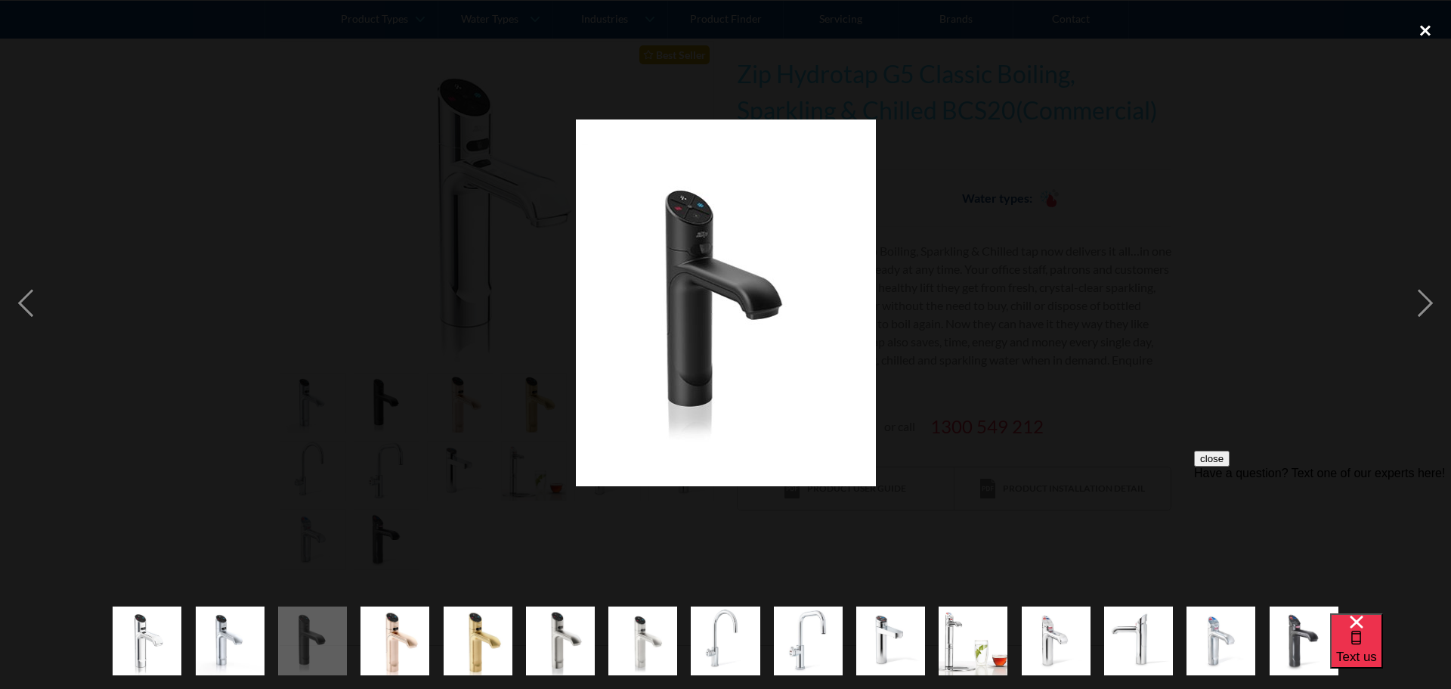
click at [1426, 33] on div "close lightbox" at bounding box center [1425, 30] width 51 height 33
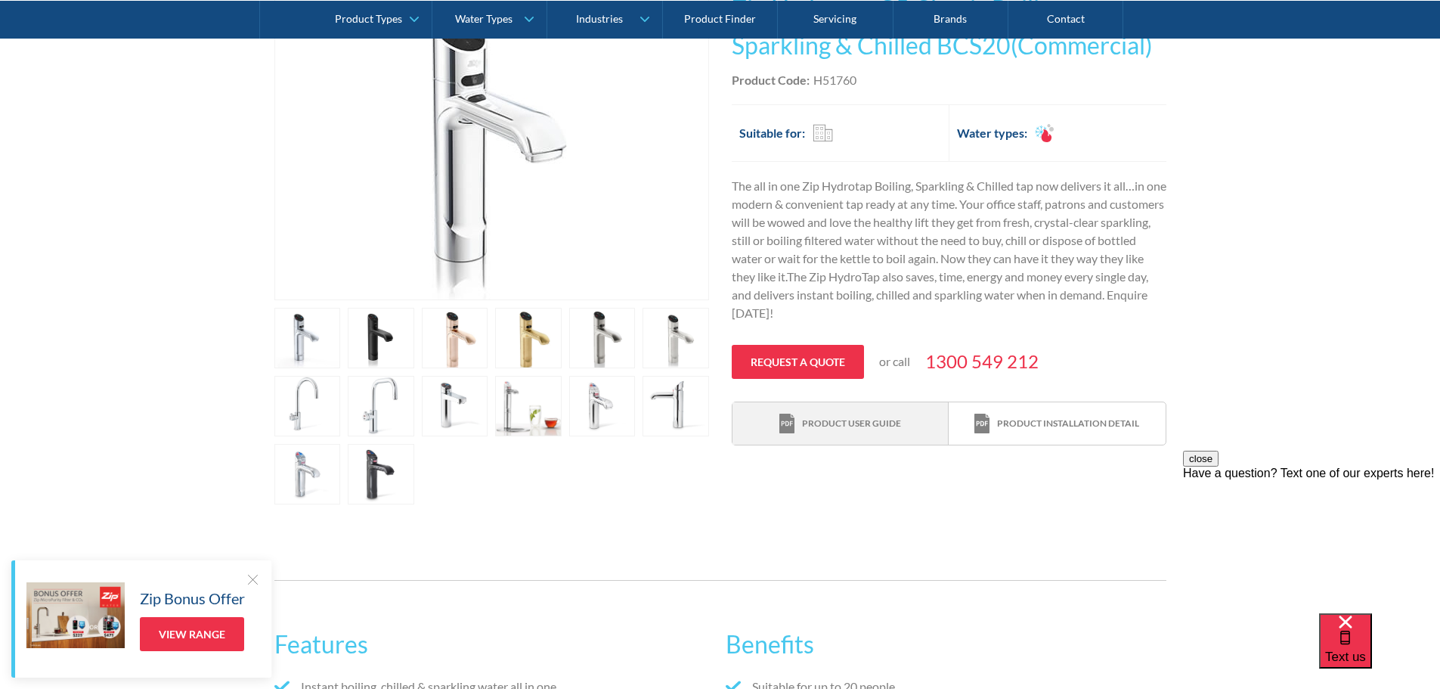
scroll to position [454, 0]
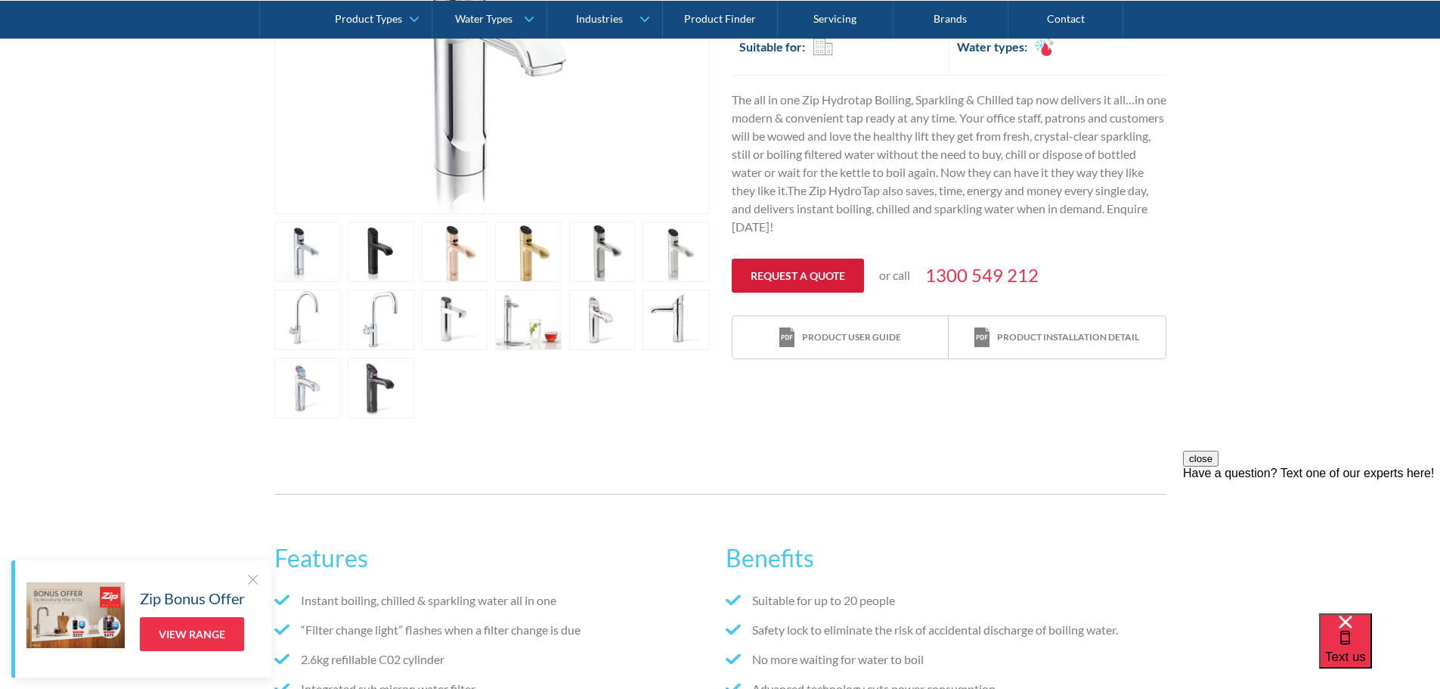
click at [830, 267] on link "Request a quote" at bounding box center [798, 275] width 132 height 34
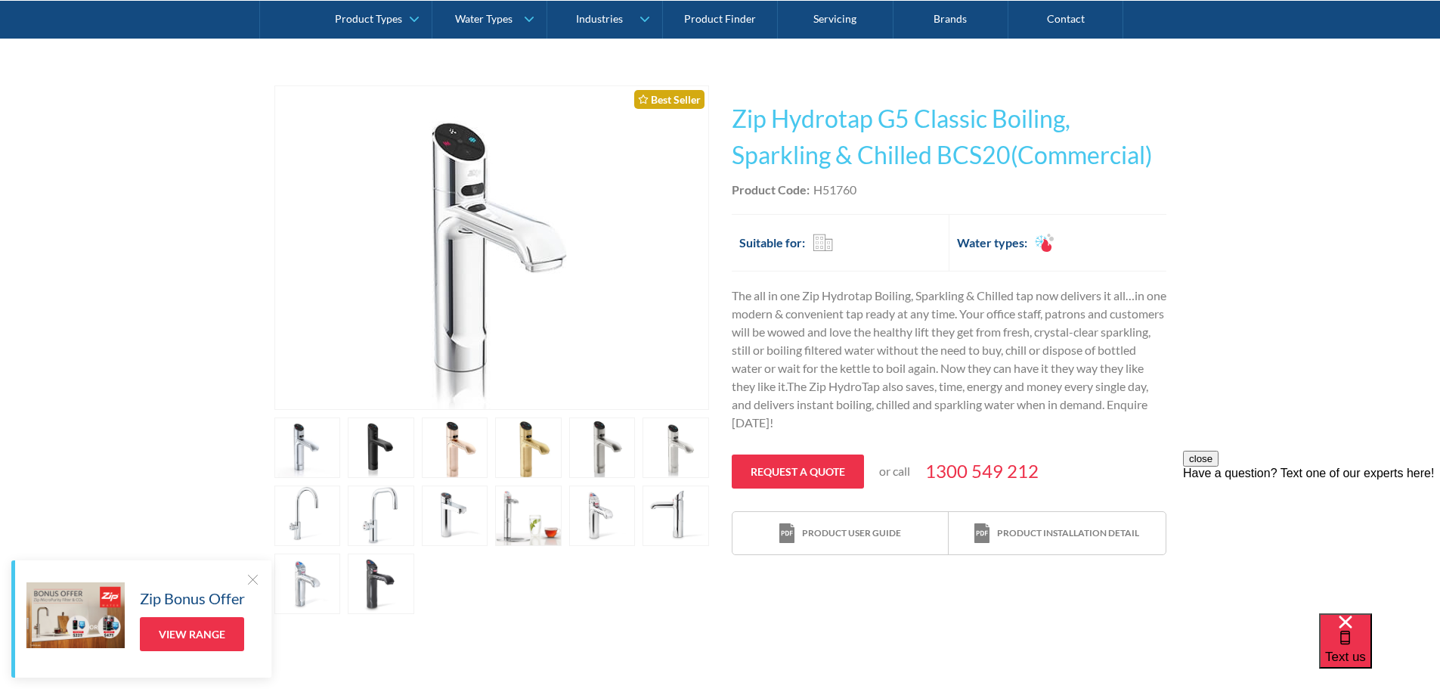
scroll to position [150, 0]
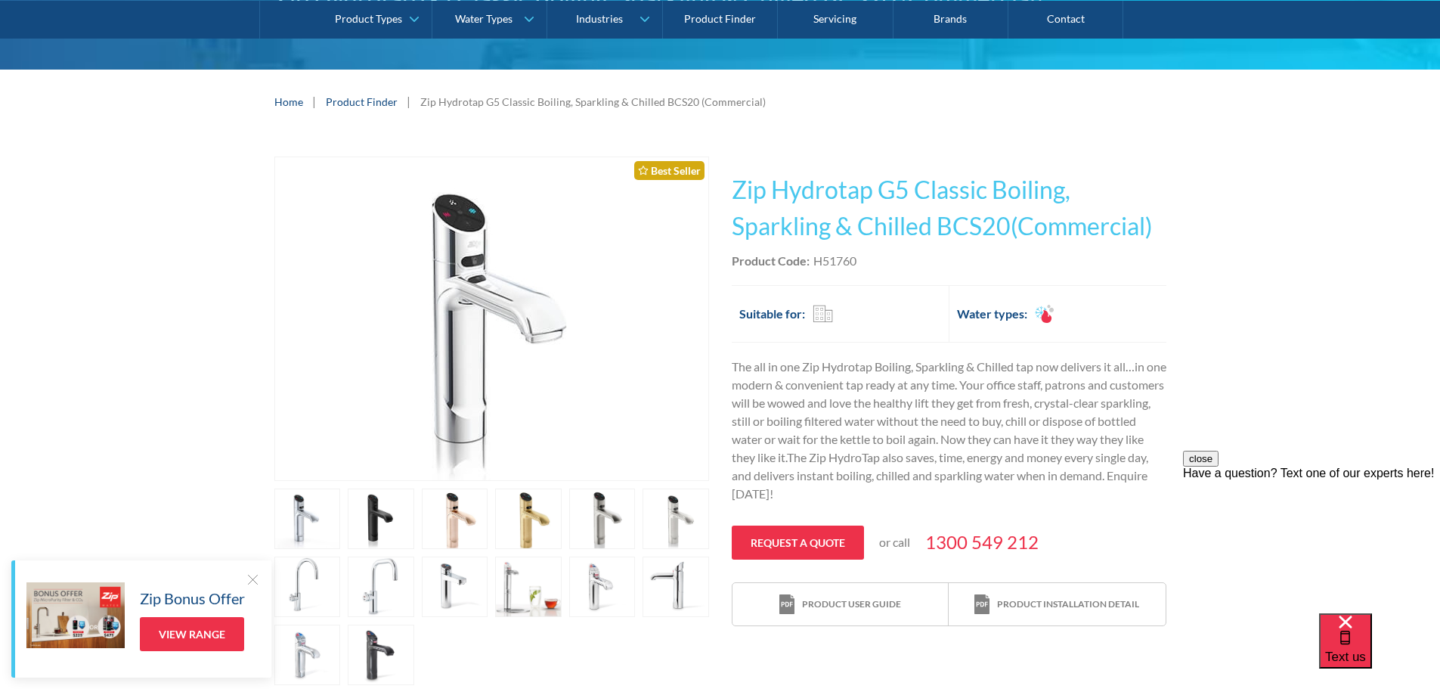
scroll to position [151, 0]
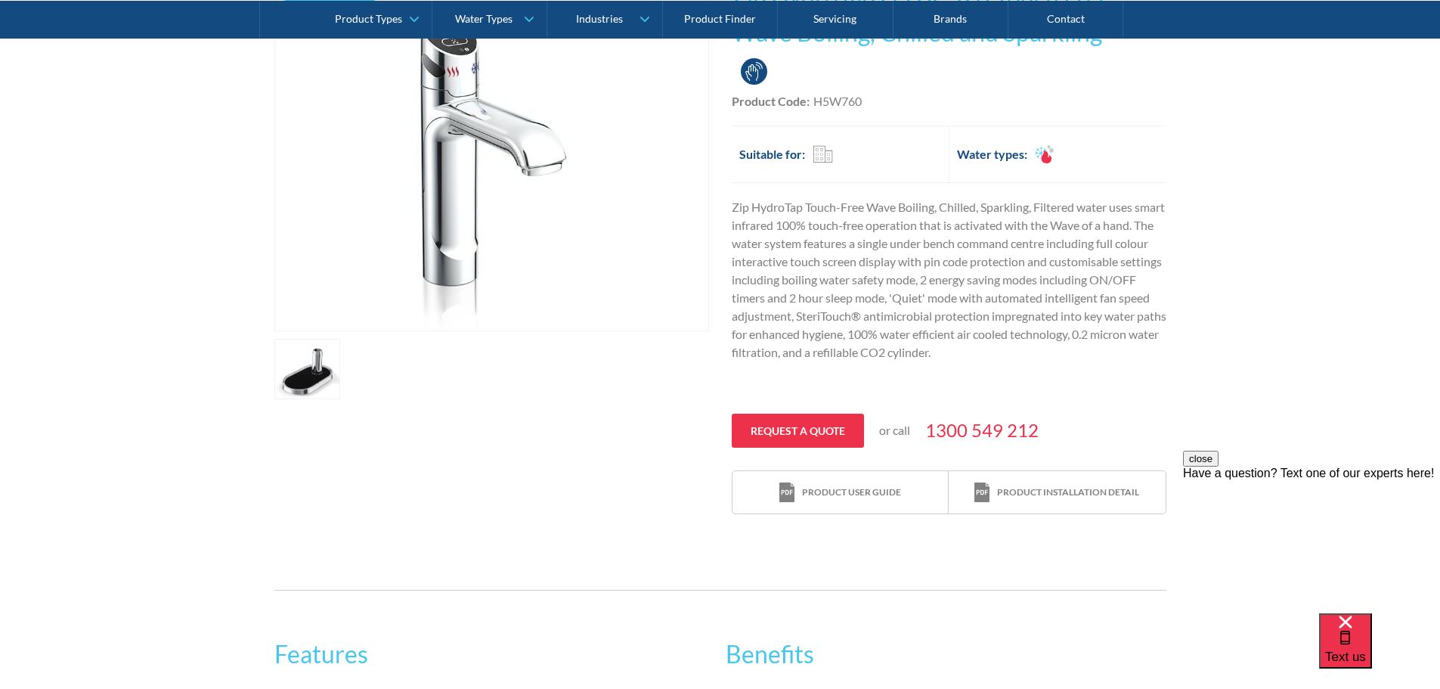
scroll to position [378, 0]
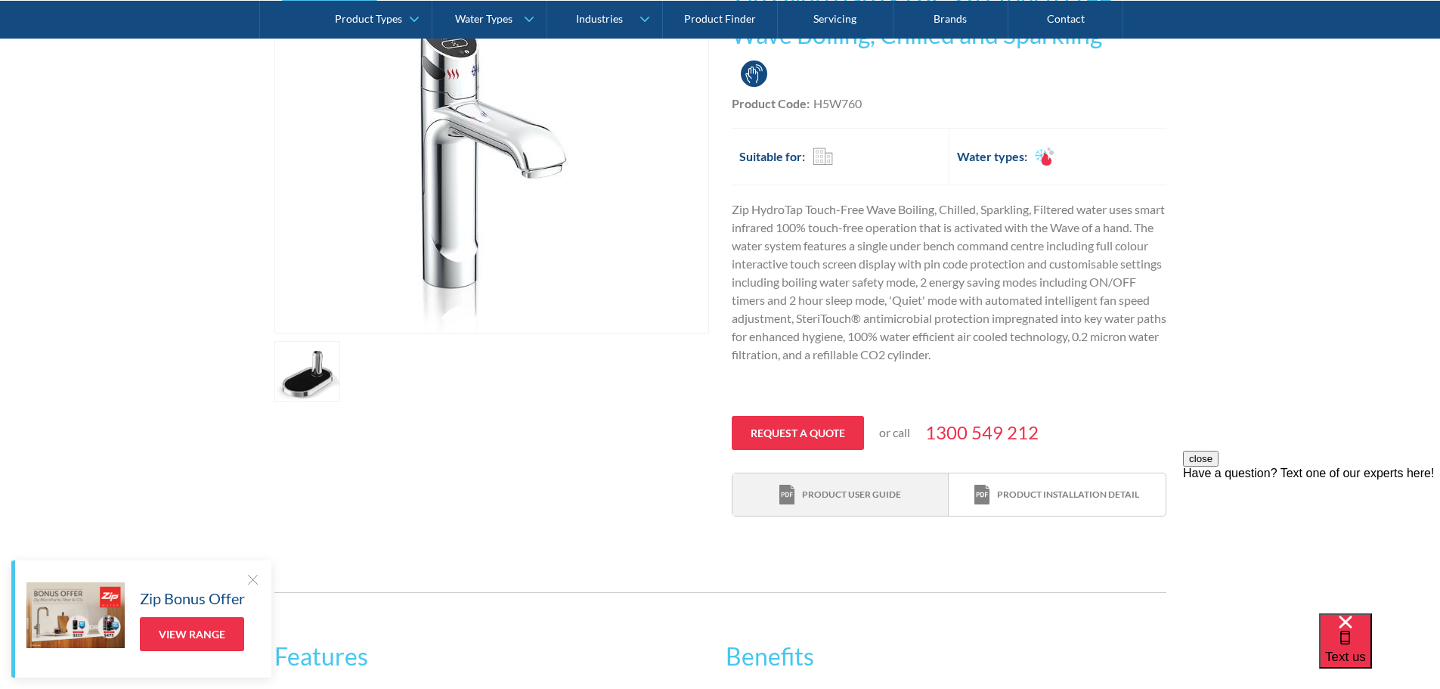
click at [896, 498] on div "Product user guide" at bounding box center [851, 495] width 99 height 14
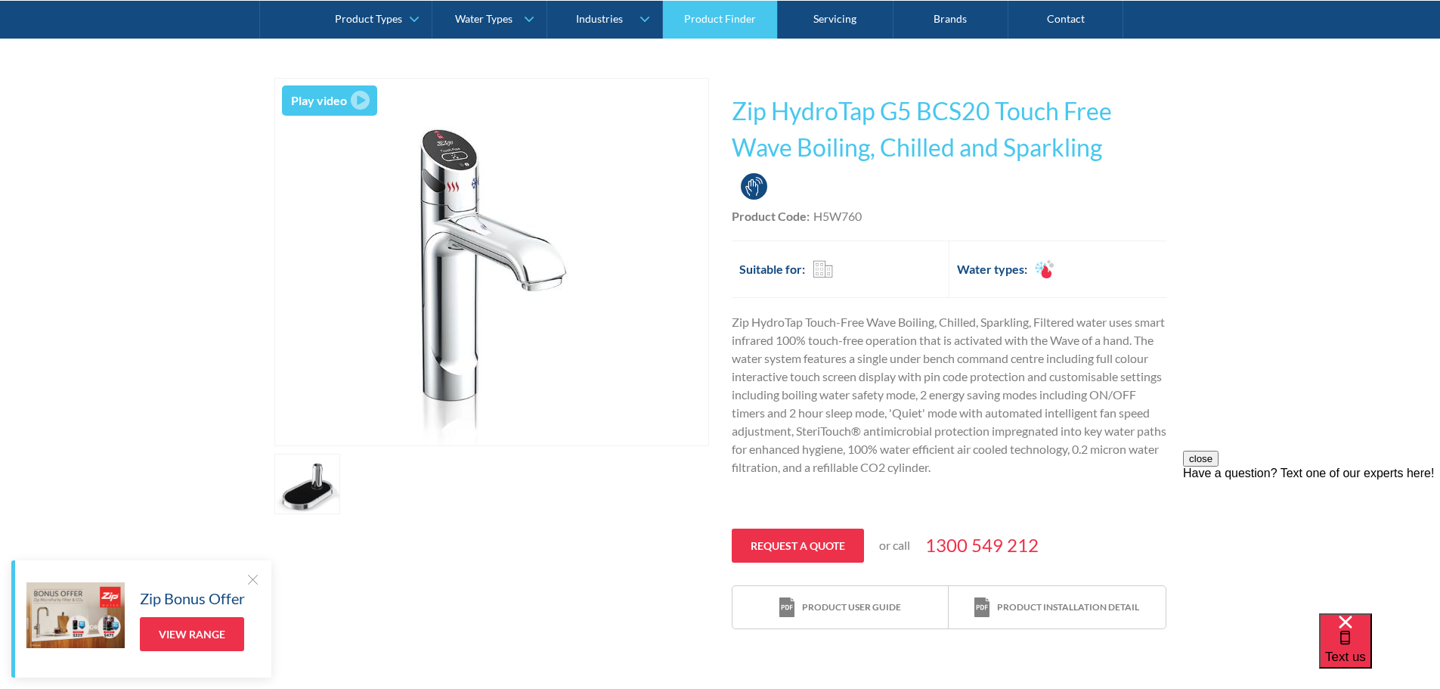
scroll to position [151, 0]
